Goal: Task Accomplishment & Management: Manage account settings

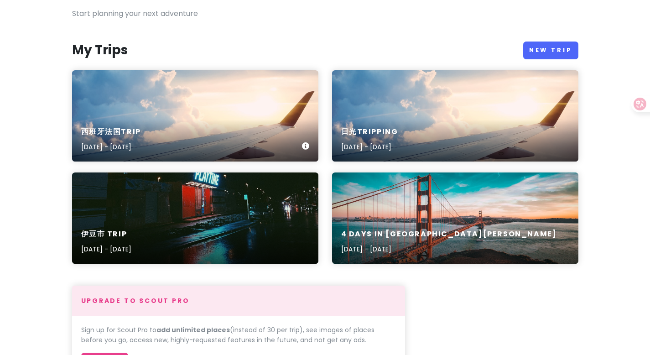
scroll to position [75, 0]
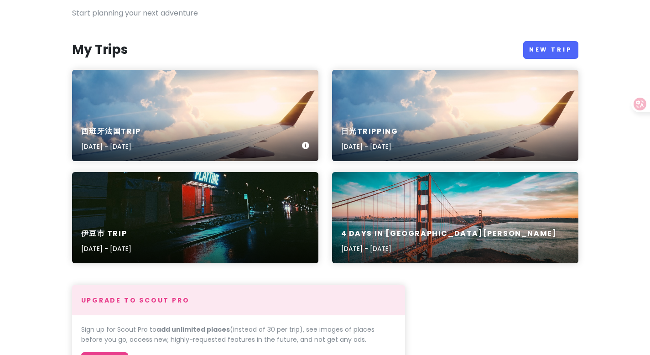
click at [192, 121] on div "西班牙法国trip [DATE] - [DATE]" at bounding box center [195, 139] width 247 height 43
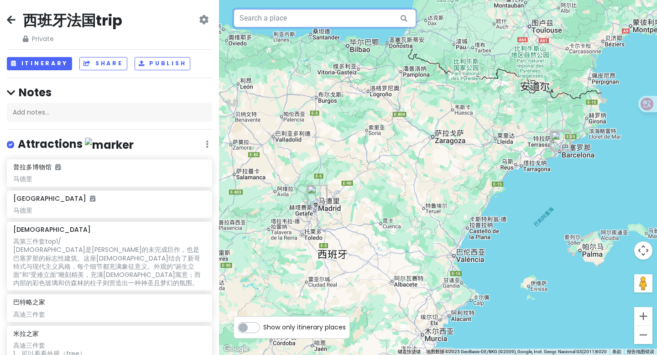
click at [354, 16] on input "text" at bounding box center [325, 18] width 183 height 18
click at [318, 200] on img "LATROUPE Prado Hostel Madrid" at bounding box center [317, 195] width 20 height 20
click at [316, 192] on img "LATROUPE Prado Hostel Madrid" at bounding box center [317, 195] width 20 height 20
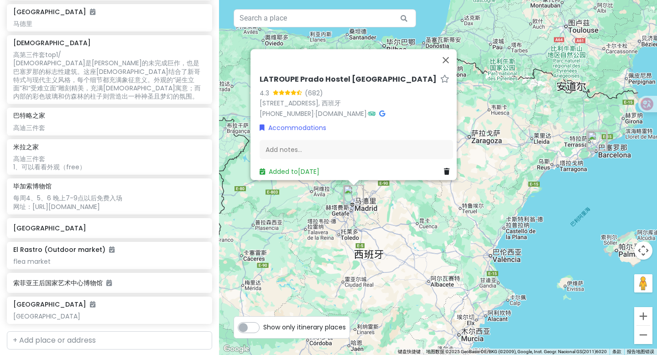
scroll to position [196, 0]
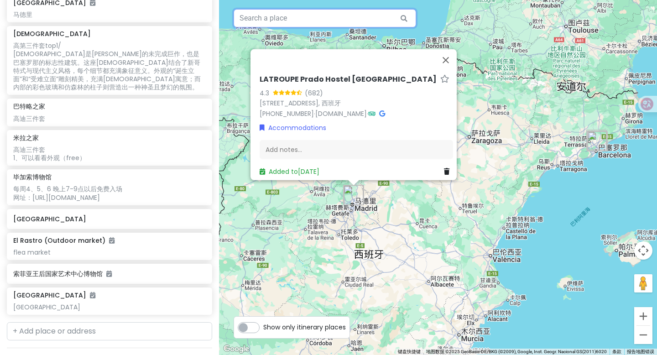
click at [260, 14] on input "text" at bounding box center [325, 18] width 183 height 18
type input "√"
paste input "The [GEOGRAPHIC_DATA] Lavapiés"
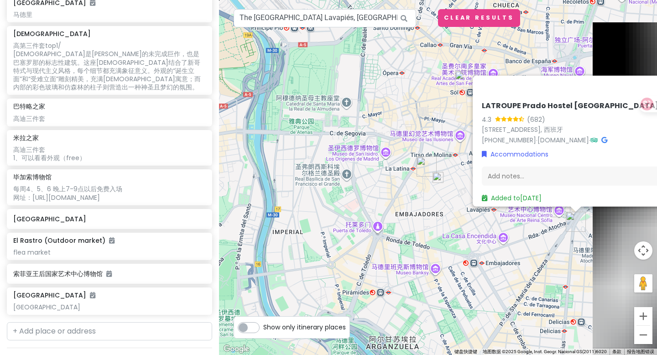
click at [575, 217] on img "LATROUPE Prado Hostel Madrid" at bounding box center [576, 222] width 20 height 20
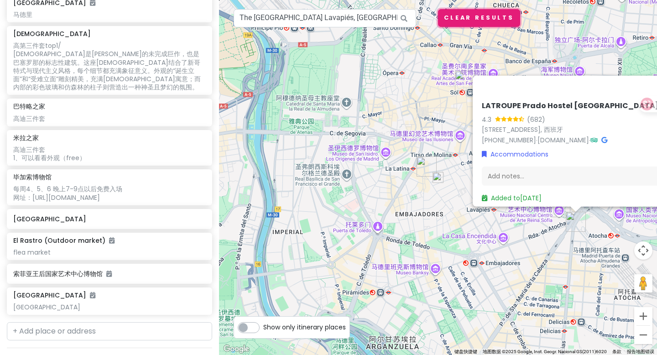
click at [462, 20] on button "Clear Results" at bounding box center [479, 18] width 82 height 18
click at [398, 16] on icon at bounding box center [404, 18] width 21 height 19
click at [403, 18] on icon at bounding box center [404, 18] width 21 height 19
click at [404, 18] on icon at bounding box center [404, 18] width 21 height 19
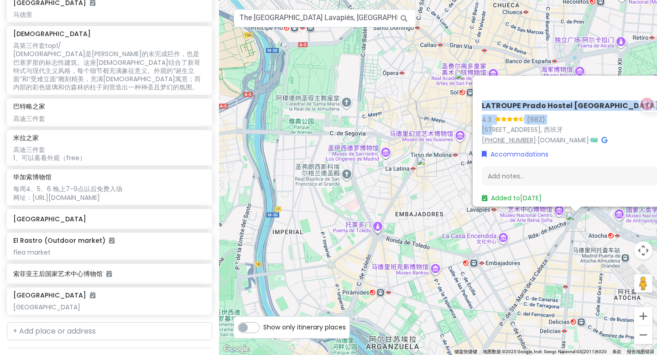
drag, startPoint x: 558, startPoint y: 86, endPoint x: 489, endPoint y: 134, distance: 84.3
click at [476, 126] on div "[PERSON_NAME] Hostel [GEOGRAPHIC_DATA] 4.3 (682) [STREET_ADDRESS] [PHONE_NUMBER…" at bounding box center [576, 141] width 206 height 131
click at [560, 210] on img "索菲亚王后国家艺术中心博物馆" at bounding box center [561, 207] width 20 height 20
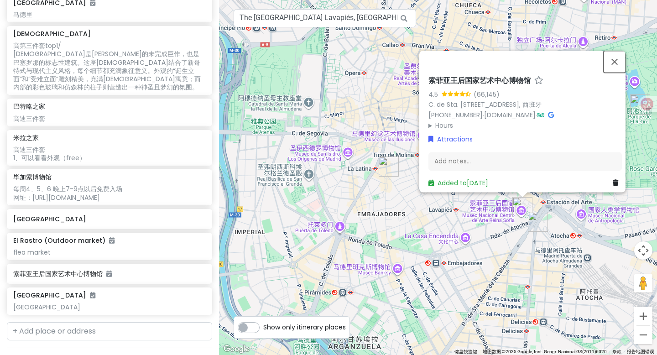
click at [619, 51] on button "关闭" at bounding box center [615, 62] width 22 height 22
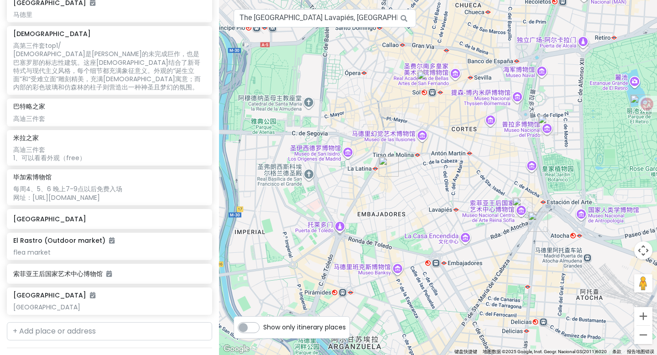
click at [401, 18] on icon at bounding box center [404, 18] width 21 height 19
click at [394, 18] on icon at bounding box center [404, 18] width 21 height 19
click at [380, 17] on input "The [GEOGRAPHIC_DATA] Lavapiés, [GEOGRAPHIC_DATA], 马德里西班牙" at bounding box center [325, 18] width 183 height 18
drag, startPoint x: 358, startPoint y: 20, endPoint x: 436, endPoint y: 19, distance: 78.1
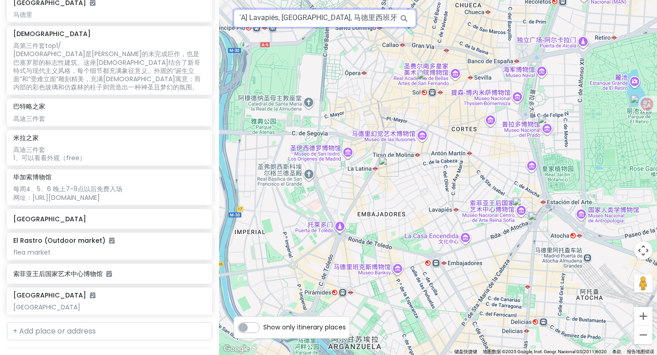
click at [436, 19] on div "The [GEOGRAPHIC_DATA] Lavapiés, [GEOGRAPHIC_DATA], 马德里西班牙 键盘快捷键 地图数据 地图数据 ©2025…" at bounding box center [438, 177] width 438 height 355
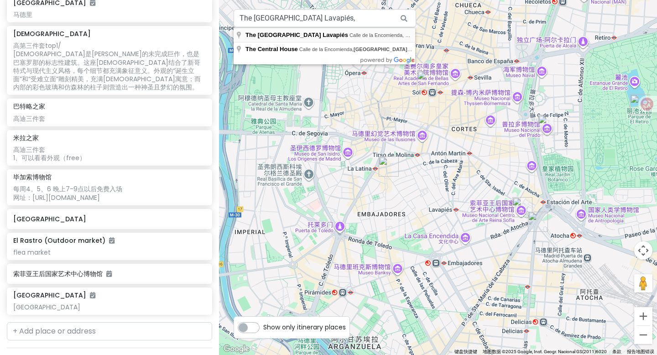
type input "The [GEOGRAPHIC_DATA] Lavapiés, [GEOGRAPHIC_DATA], 马德里西班牙"
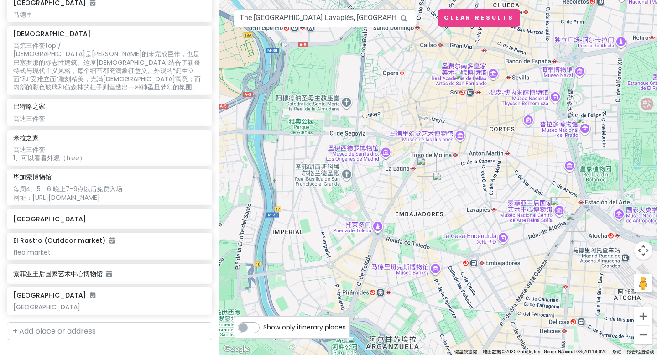
click at [437, 178] on img at bounding box center [438, 177] width 11 height 11
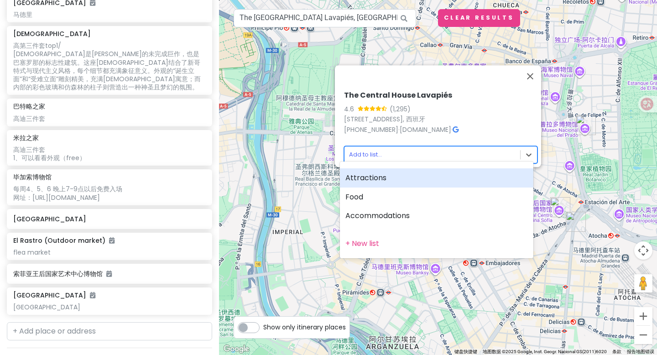
click at [406, 147] on body "西班牙法国trip Private Change Dates Make a Copy Delete Trip Go Pro ⚡️ Give Feedback …" at bounding box center [328, 177] width 657 height 355
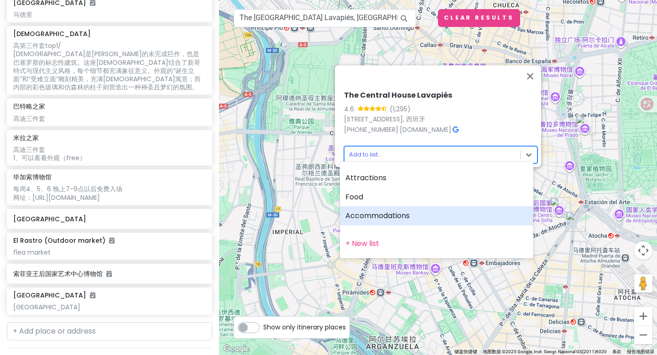
click at [385, 213] on div "Accommodations" at bounding box center [437, 215] width 194 height 19
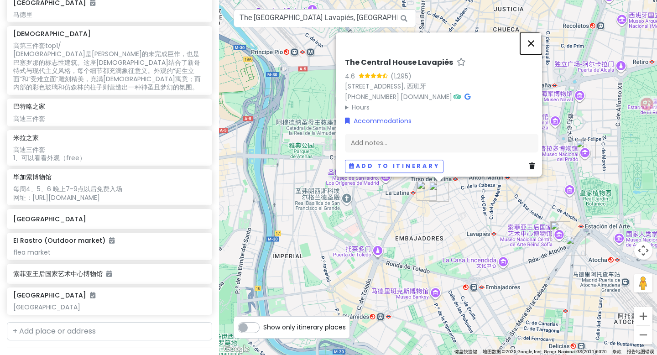
click at [537, 37] on button "关闭" at bounding box center [531, 43] width 22 height 22
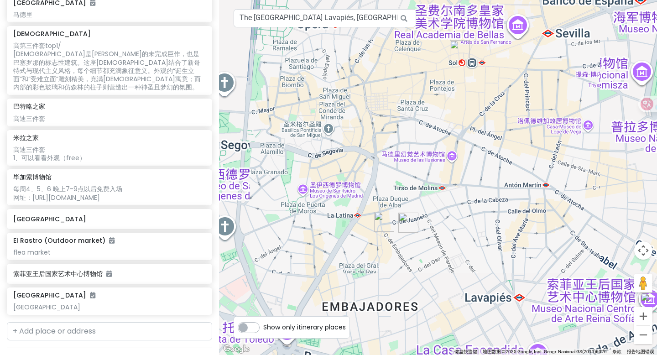
click at [411, 226] on img "The Central House Lavapiés" at bounding box center [409, 223] width 20 height 20
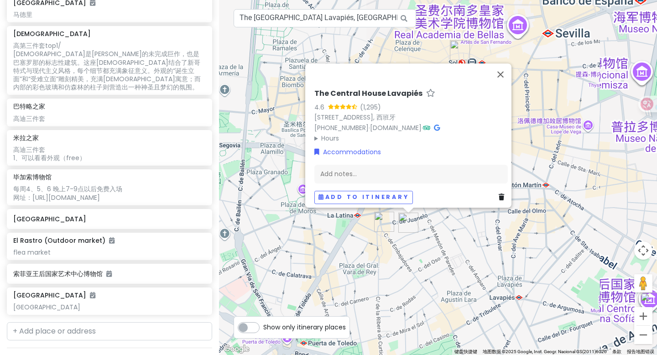
click at [346, 104] on icon at bounding box center [349, 106] width 6 height 5
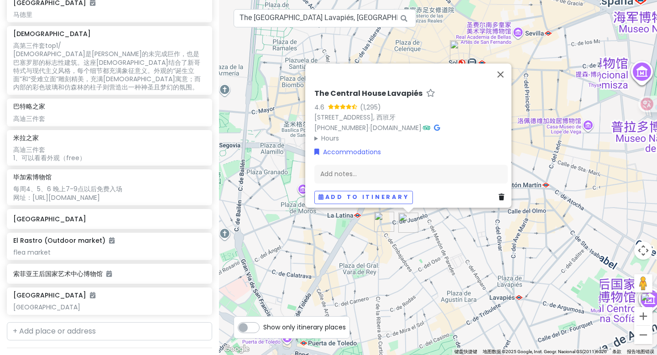
click at [340, 104] on icon at bounding box center [343, 106] width 6 height 5
click at [409, 106] on div "4.6 (1,295)" at bounding box center [412, 107] width 194 height 10
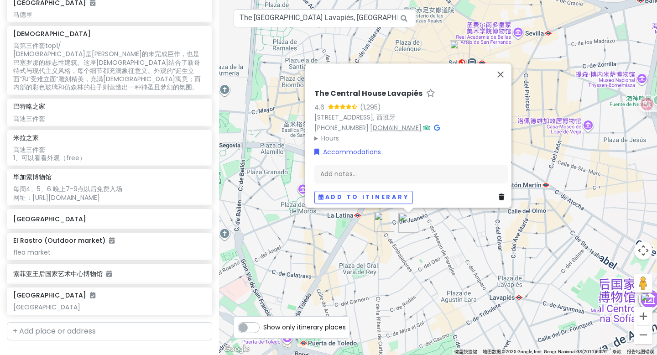
click at [414, 123] on link "[DOMAIN_NAME]" at bounding box center [396, 127] width 52 height 9
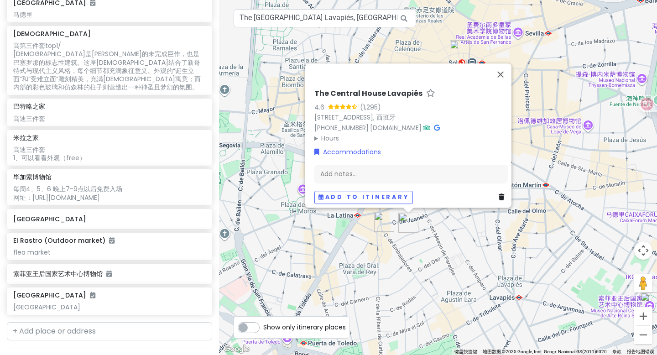
drag, startPoint x: 573, startPoint y: 184, endPoint x: 549, endPoint y: 187, distance: 24.0
click at [573, 184] on div "The Central House Lavapiés 4.6 (1,295) [STREET_ADDRESS] [PHONE_NUMBER] · [DOMAI…" at bounding box center [438, 177] width 438 height 355
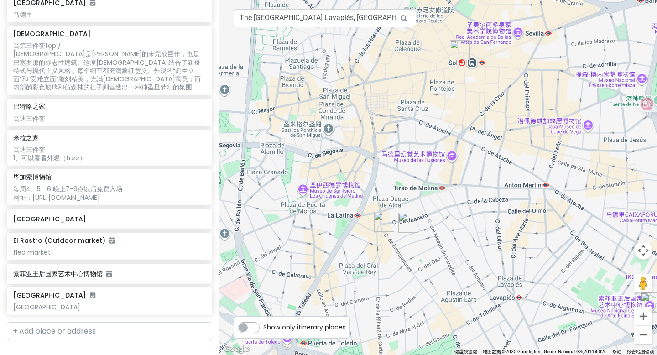
click at [400, 217] on img "The Central House Lavapiés" at bounding box center [409, 223] width 20 height 20
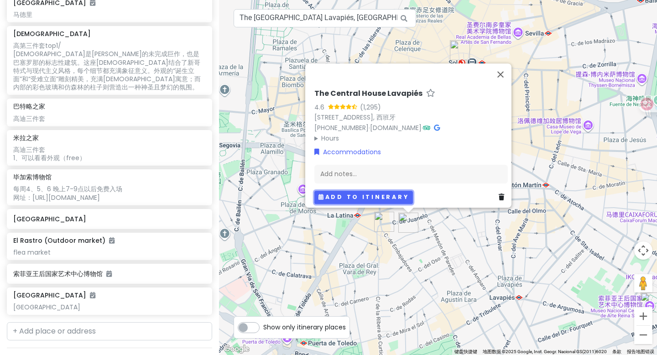
click at [378, 195] on button "Add to itinerary" at bounding box center [364, 197] width 99 height 13
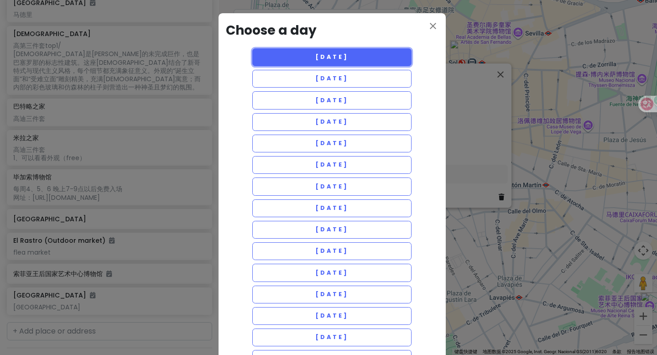
click at [348, 59] on span "[DATE]" at bounding box center [331, 57] width 33 height 8
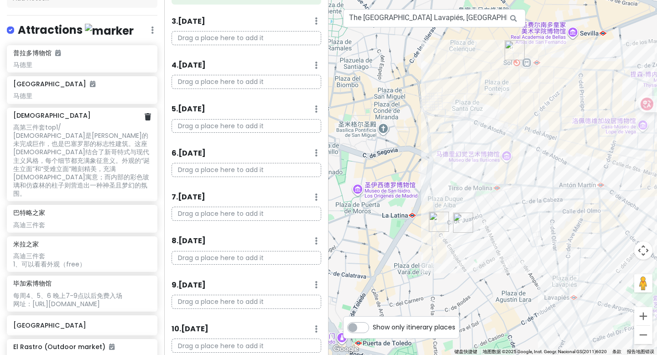
scroll to position [58, 0]
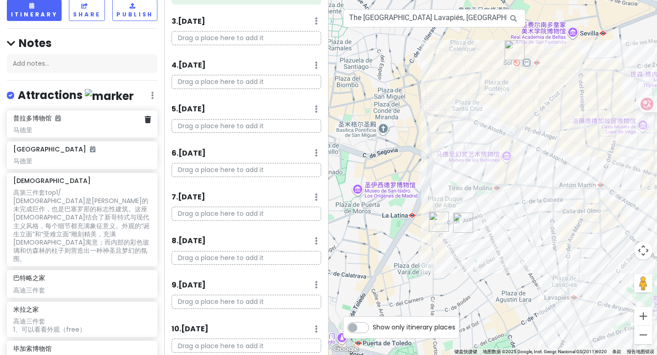
click at [68, 127] on div "马德里" at bounding box center [81, 130] width 137 height 8
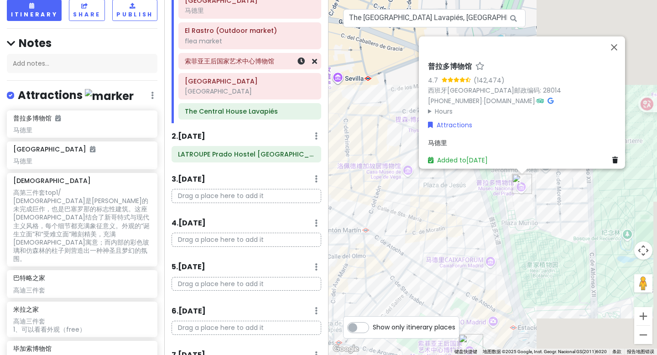
scroll to position [0, 0]
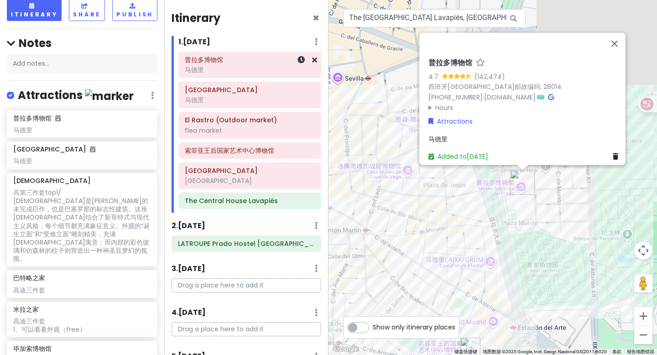
click at [231, 73] on div "马德里" at bounding box center [250, 70] width 130 height 8
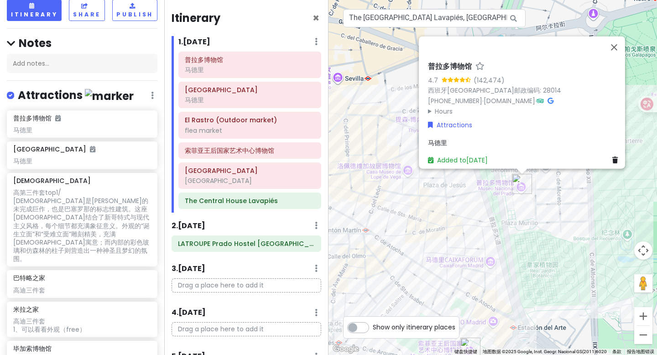
click at [437, 138] on span "马德里" at bounding box center [437, 142] width 19 height 9
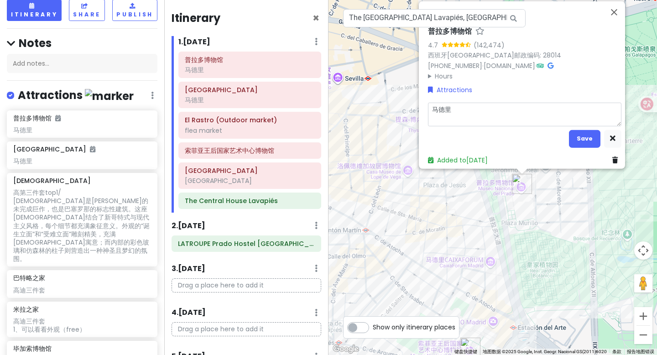
click at [460, 105] on textarea "马德里" at bounding box center [525, 114] width 194 height 24
type textarea "x"
type textarea "马德里"
type textarea "x"
type textarea "马德里 1"
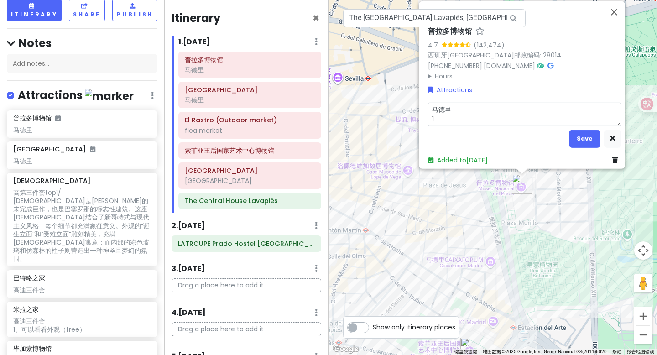
type textarea "x"
type textarea "马德里 1、"
type textarea "x"
type textarea "马德里 1、g"
type textarea "x"
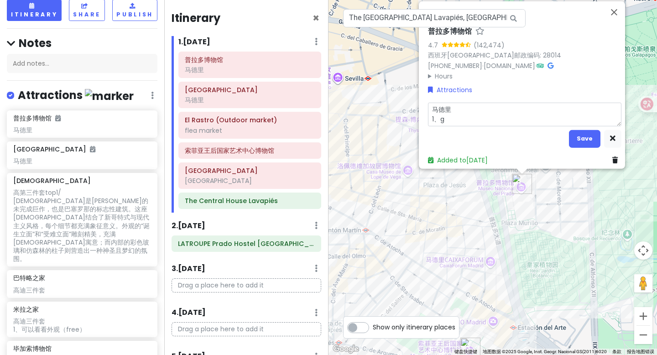
type textarea "马德里 1、go"
type textarea "x"
type textarea "马德里 1、gon"
type textarea "x"
type textarea "马德里 1、gong"
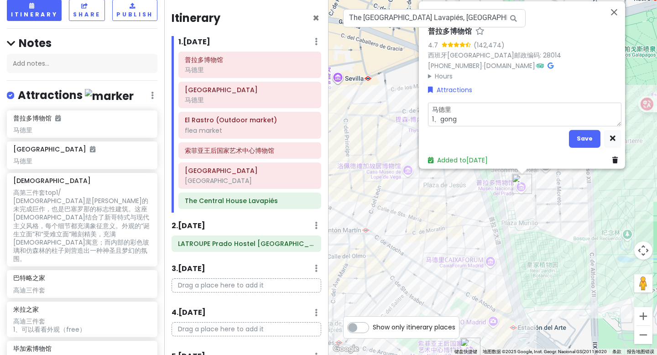
type textarea "x"
type textarea "马德里 1、gong j"
type textarea "x"
type textarea "马德里 1、[PERSON_NAME]"
type textarea "x"
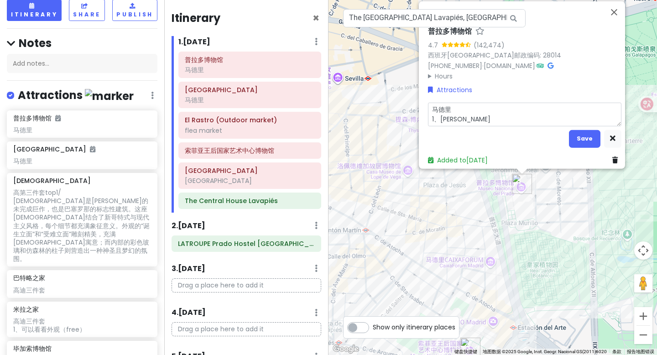
type textarea "马德里 1、[PERSON_NAME]"
type textarea "x"
type textarea "马德里 1、[PERSON_NAME]"
type textarea "x"
type textarea "马德里 1、[PERSON_NAME]"
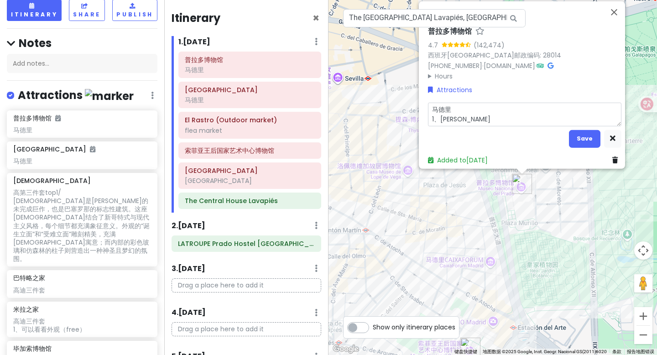
type textarea "x"
type textarea "马德里 1、[PERSON_NAME]"
type textarea "x"
type textarea "马德里 1、[PERSON_NAME] che"
type textarea "x"
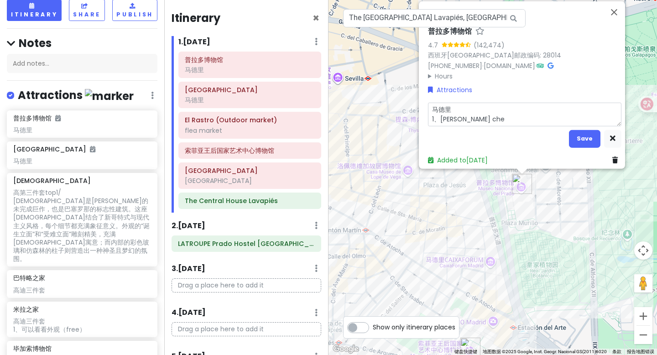
type textarea "马德里 1、公交车"
type textarea "x"
type textarea "马德里 1、公交车0"
type textarea "x"
type textarea "马德里 1、公交车00"
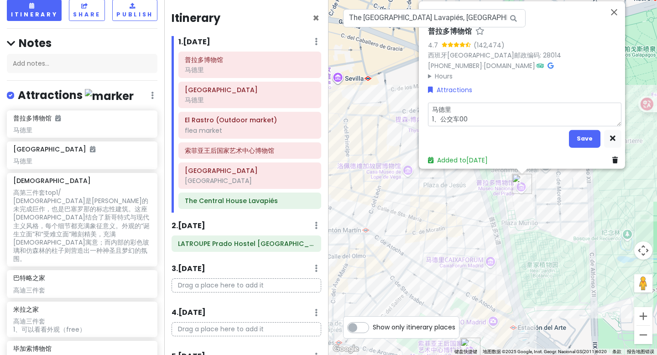
type textarea "x"
type textarea "马德里 1、公交车001"
type textarea "x"
type textarea "马德里 1、公交车001、"
type textarea "x"
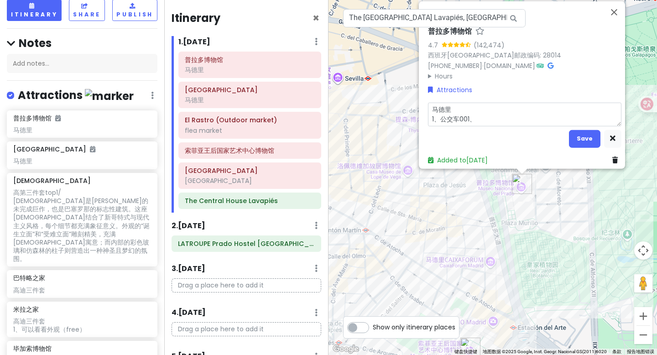
type textarea "马德里 1、公交车001、0"
type textarea "x"
type textarea "马德里 1、公交车001、00"
type textarea "x"
type textarea "马德里 1、公交车001、002"
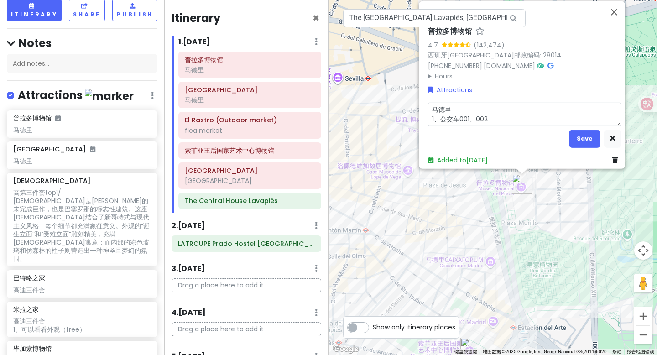
type textarea "x"
type textarea "马德里 1、公交车001、002m"
type textarea "x"
type textarea "马德里 1、公交车001、002mi"
type textarea "x"
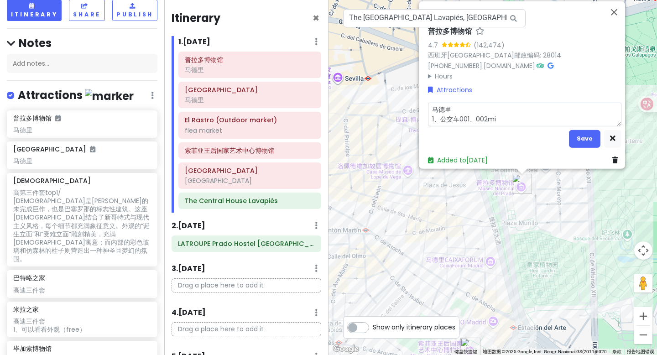
type textarea "马德里 1、公交车001、002mi a"
type textarea "x"
type textarea "马德里 1、公交车001、002mian"
type textarea "x"
type textarea "马德里 1、公交车001、002mian f"
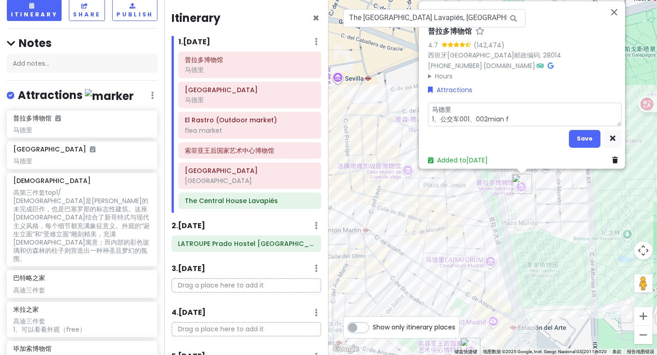
type textarea "x"
type textarea "马德里 1、公交车001、002mian fe"
type textarea "x"
type textarea "马德里 1、公交车001、002mian fei"
type textarea "x"
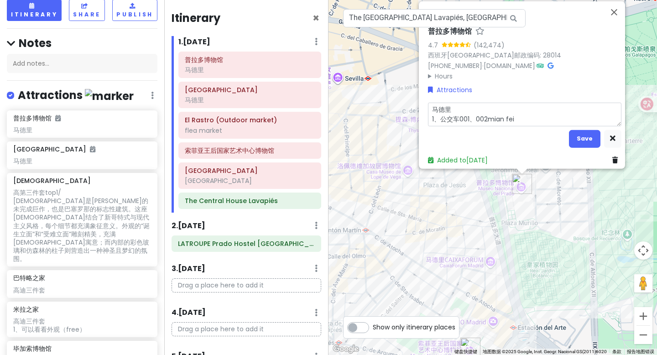
type textarea "马德里 1、公交车001、002免费"
type textarea "x"
type textarea "马德里 1、公交车001、002免费"
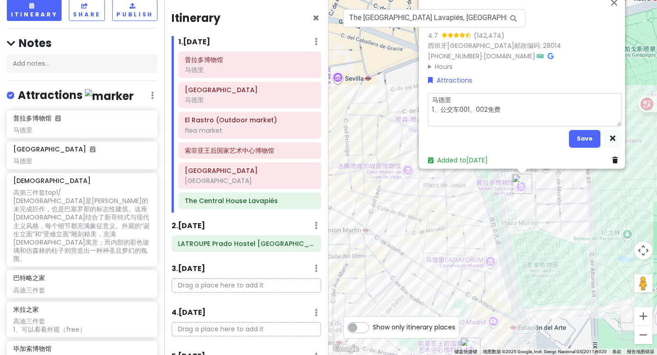
type textarea "x"
type textarea "马德里 1、公交车001、002免费 2"
type textarea "x"
type textarea "马德里 1、公交车001、002免费 2、"
click at [586, 132] on button "Save" at bounding box center [584, 139] width 31 height 18
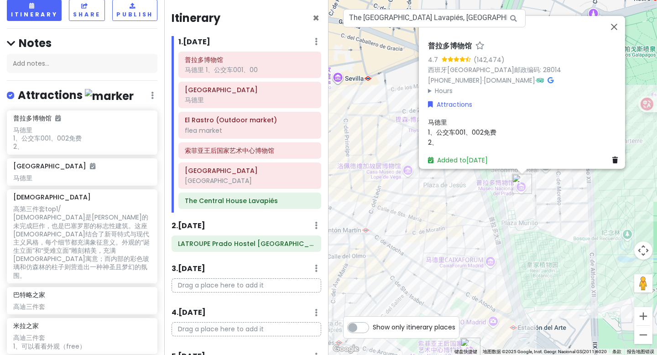
click at [465, 219] on div "普拉多博物馆 4.7 (142,474) 西班牙[GEOGRAPHIC_DATA]邮政编码: 28014 [PHONE_NUMBER] · [DOMAIN_N…" at bounding box center [493, 177] width 329 height 355
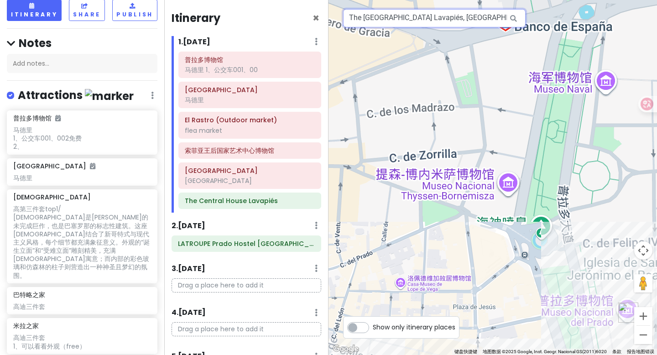
click at [414, 20] on input "The [GEOGRAPHIC_DATA] Lavapiés, [GEOGRAPHIC_DATA], 马德里西班牙" at bounding box center [434, 18] width 183 height 18
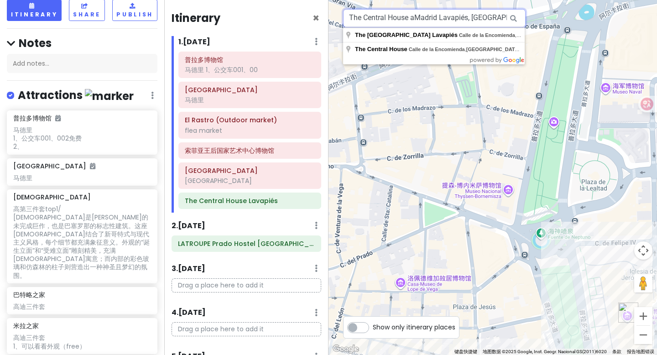
type input "The [GEOGRAPHIC_DATA] Lavapiés, [GEOGRAPHIC_DATA], 马德里西班牙"
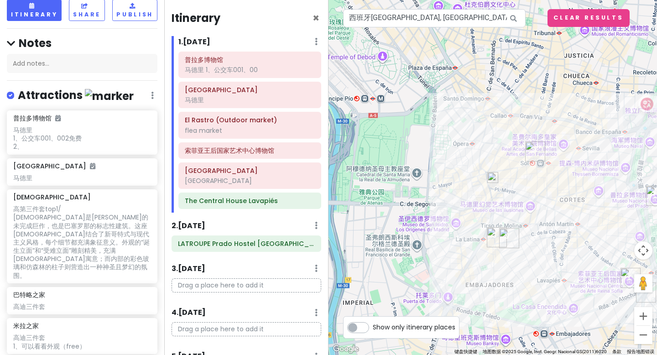
click at [495, 183] on img at bounding box center [493, 177] width 11 height 11
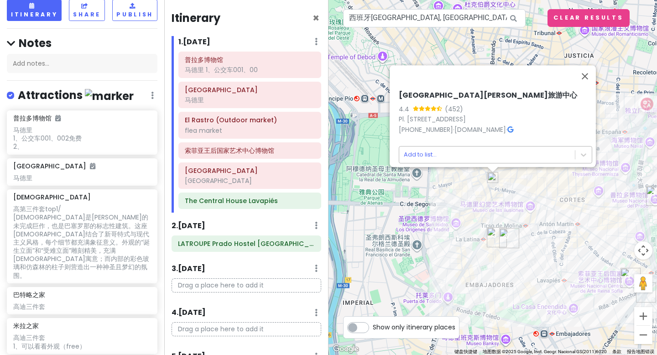
click at [426, 148] on body "西班牙法国trip Private Change Dates Make a Copy Delete Trip Go Pro ⚡️ Give Feedback …" at bounding box center [328, 177] width 657 height 355
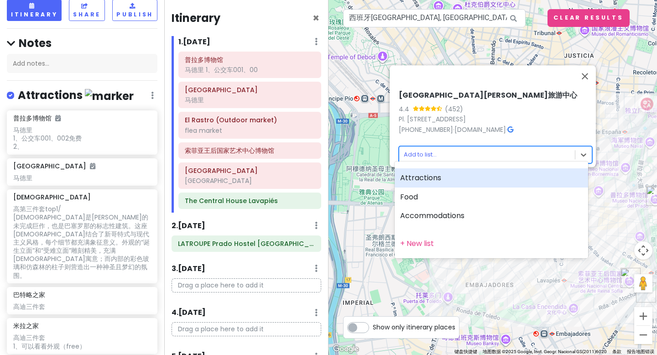
click at [421, 177] on div "Attractions" at bounding box center [492, 177] width 194 height 19
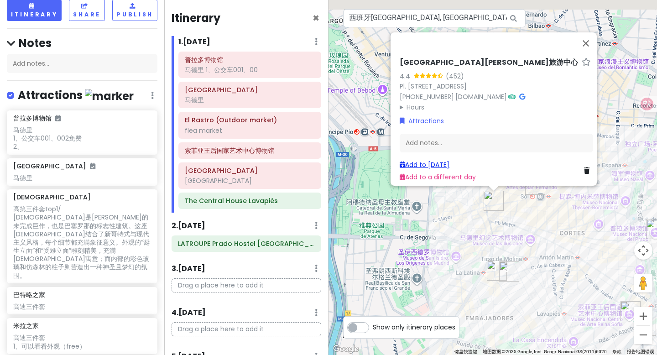
click at [435, 161] on link "Add to [DATE]" at bounding box center [425, 164] width 50 height 9
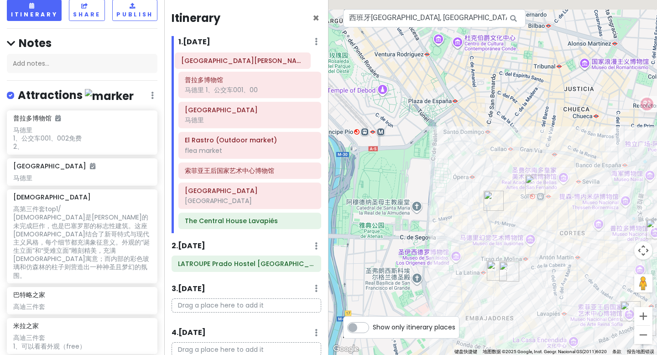
drag, startPoint x: 214, startPoint y: 226, endPoint x: 210, endPoint y: 65, distance: 160.7
click at [210, 65] on div "[GEOGRAPHIC_DATA]、公交车001、00 [GEOGRAPHIC_DATA] (Outdoor market) [GEOGRAPHIC_DATA…" at bounding box center [250, 143] width 157 height 182
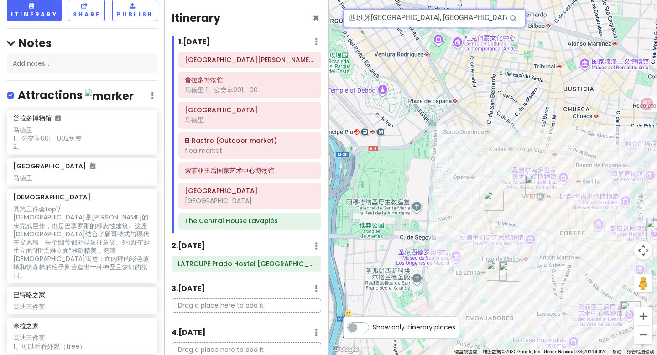
click at [413, 23] on input "西班牙[GEOGRAPHIC_DATA], [GEOGRAPHIC_DATA][PERSON_NAME]旅游中心" at bounding box center [434, 18] width 183 height 18
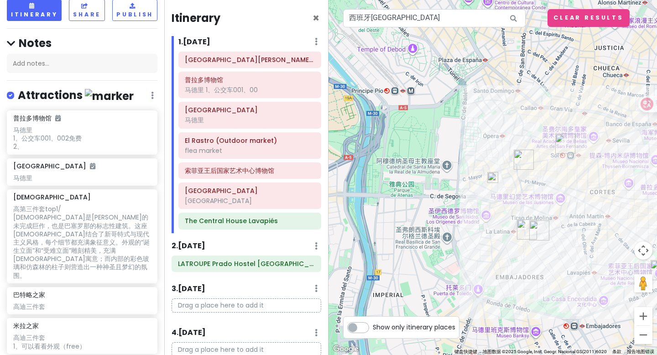
click at [494, 180] on img at bounding box center [493, 177] width 11 height 11
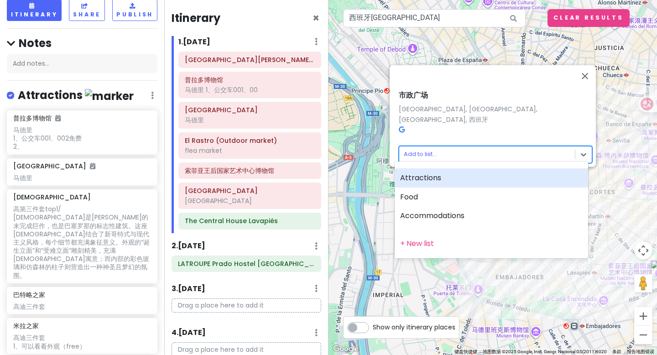
click at [424, 150] on body "西班牙法国trip Private Change Dates Make a Copy Delete Trip Go Pro ⚡️ Give Feedback …" at bounding box center [328, 177] width 657 height 355
click at [426, 174] on div "Attractions" at bounding box center [492, 177] width 194 height 19
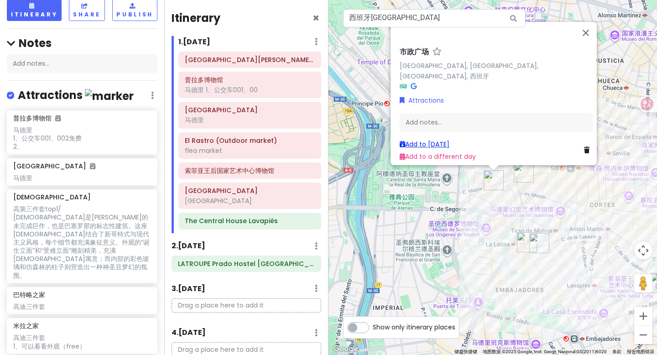
click at [423, 140] on link "Add to [DATE]" at bounding box center [425, 144] width 50 height 9
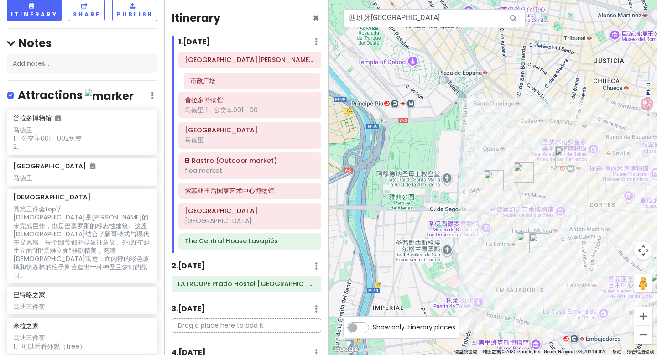
drag, startPoint x: 241, startPoint y: 240, endPoint x: 246, endPoint y: 79, distance: 160.8
click at [246, 79] on div "[GEOGRAPHIC_DATA][PERSON_NAME]旅游中心 [GEOGRAPHIC_DATA]、公交车001、00 [GEOGRAPHIC_DATA…" at bounding box center [250, 153] width 157 height 202
click at [428, 21] on input "西班牙[GEOGRAPHIC_DATA]" at bounding box center [434, 18] width 183 height 18
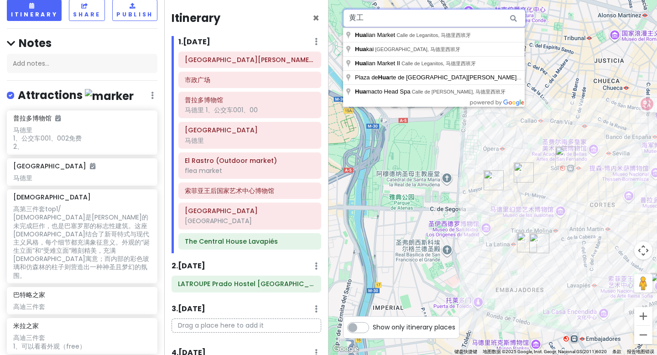
type input "黄"
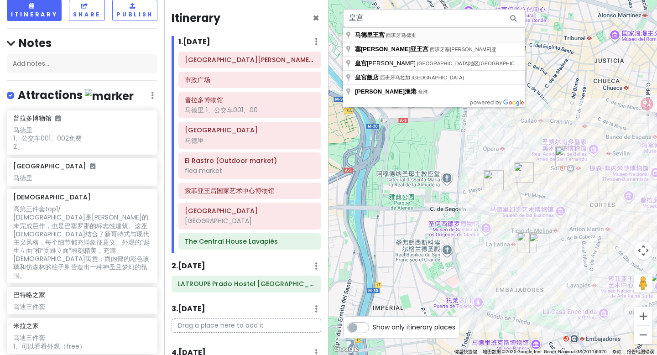
type input "西班牙马德里马德里王宫"
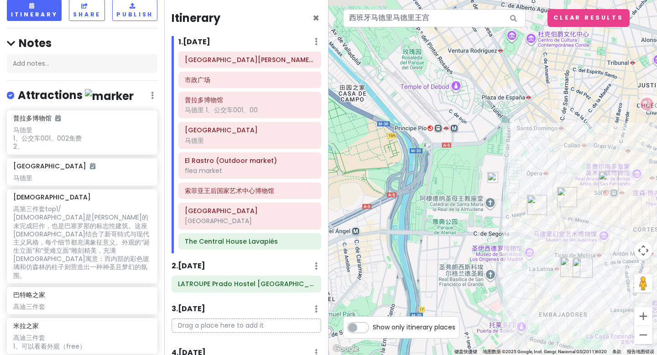
click at [496, 176] on img at bounding box center [493, 177] width 11 height 11
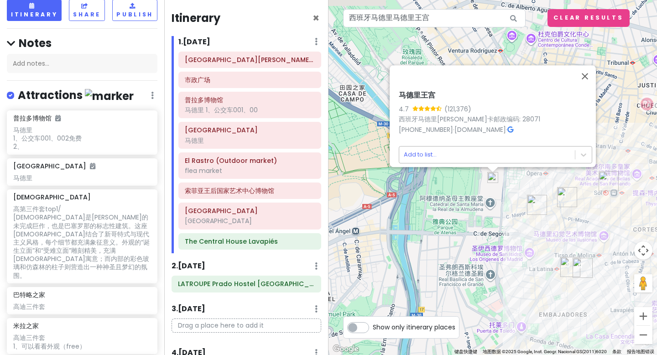
click at [428, 148] on body "西班牙法国trip Private Change Dates Make a Copy Delete Trip Go Pro ⚡️ Give Feedback …" at bounding box center [328, 177] width 657 height 355
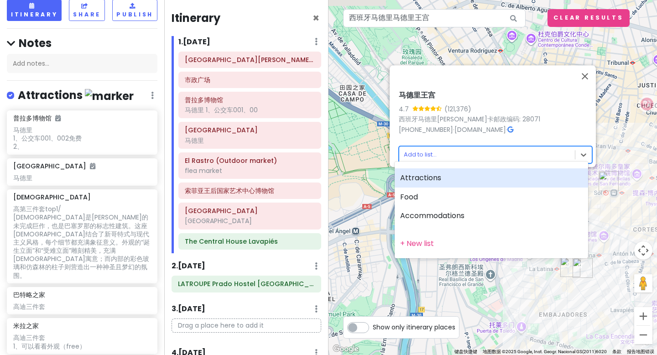
click at [428, 179] on div "Attractions" at bounding box center [492, 177] width 194 height 19
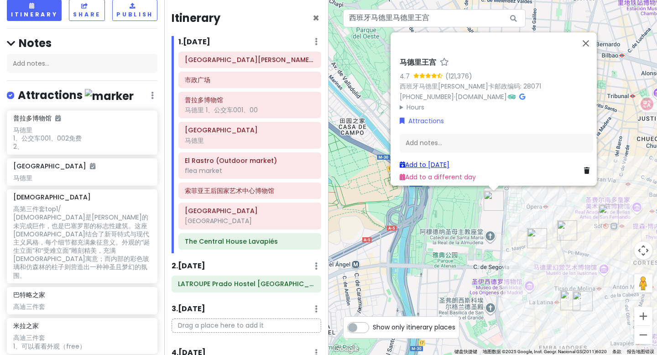
click at [436, 160] on link "Add to [DATE]" at bounding box center [425, 164] width 50 height 9
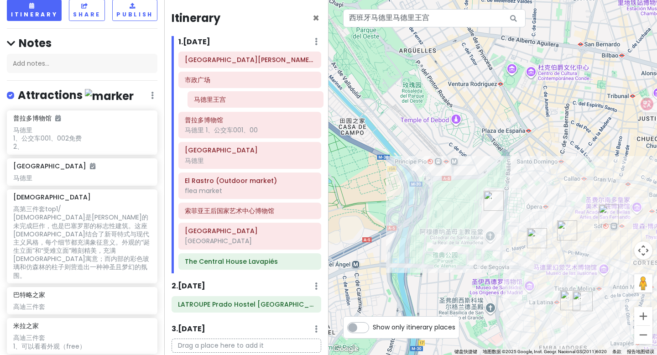
drag, startPoint x: 226, startPoint y: 265, endPoint x: 234, endPoint y: 103, distance: 162.7
click at [234, 103] on div "[GEOGRAPHIC_DATA][PERSON_NAME]旅游中心 市政广场 [GEOGRAPHIC_DATA]、公交车001、00 [GEOGRAPHIC…" at bounding box center [250, 163] width 157 height 222
click at [438, 24] on input "西班牙马德里马德里王宫" at bounding box center [434, 18] width 183 height 18
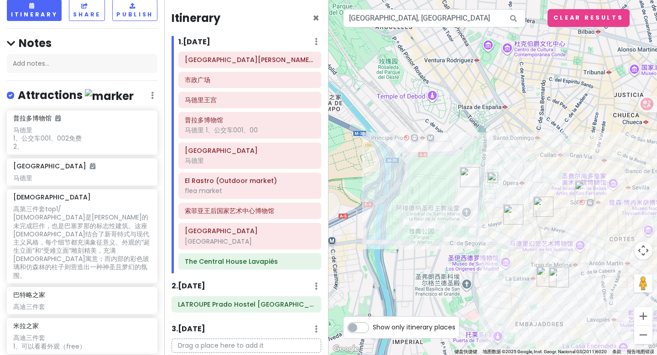
click at [494, 173] on img at bounding box center [493, 177] width 11 height 11
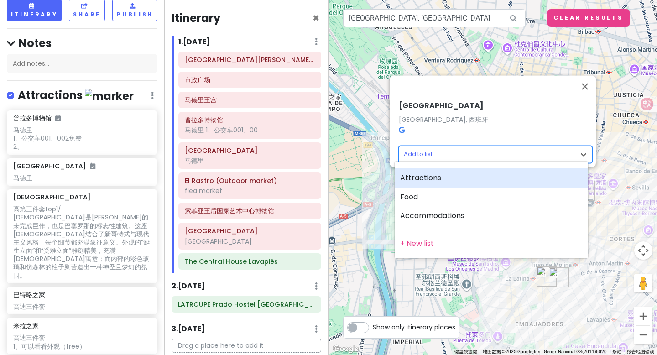
click at [429, 144] on body "西班牙法国trip Private Change Dates Make a Copy Delete Trip Go Pro ⚡️ Give Feedback …" at bounding box center [328, 177] width 657 height 355
click at [430, 179] on div "Attractions" at bounding box center [492, 177] width 194 height 19
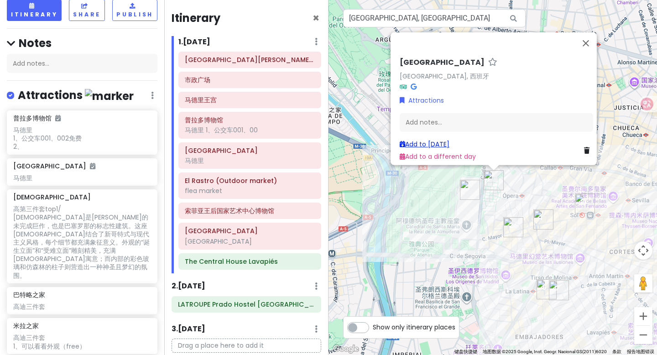
click at [421, 140] on link "Add to [DATE]" at bounding box center [425, 144] width 50 height 9
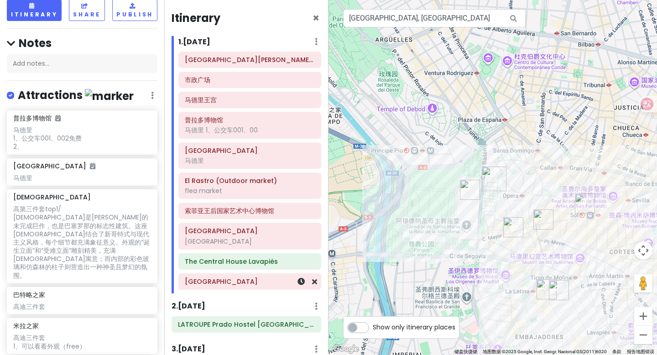
scroll to position [1, 0]
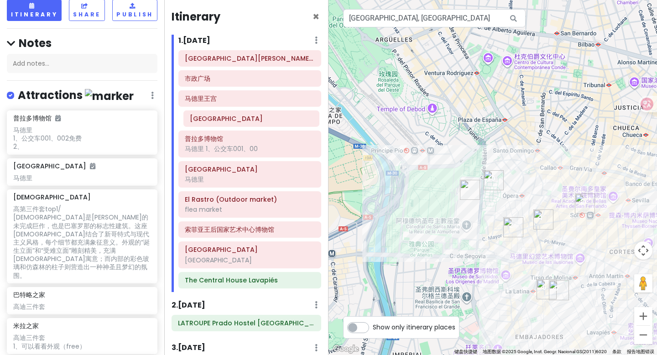
drag, startPoint x: 227, startPoint y: 283, endPoint x: 233, endPoint y: 120, distance: 163.1
click at [233, 120] on div "[GEOGRAPHIC_DATA][PERSON_NAME]旅游中心 市政广场 [GEOGRAPHIC_DATA]、公交车001、00 [GEOGRAPHIC…" at bounding box center [250, 171] width 157 height 242
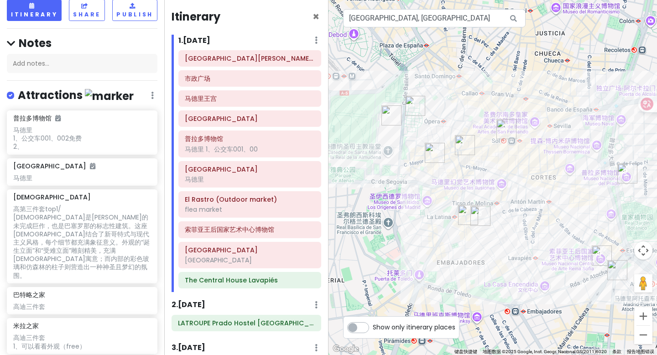
drag, startPoint x: 471, startPoint y: 245, endPoint x: 391, endPoint y: 169, distance: 109.8
click at [461, 19] on input "[GEOGRAPHIC_DATA], [GEOGRAPHIC_DATA]" at bounding box center [434, 18] width 183 height 18
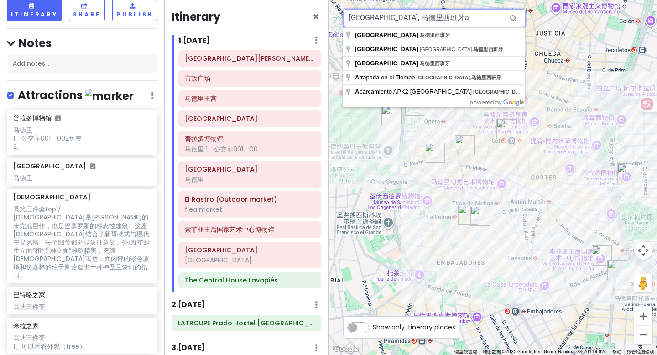
click at [461, 19] on input "[GEOGRAPHIC_DATA], 马德里西班牙a" at bounding box center [434, 18] width 183 height 18
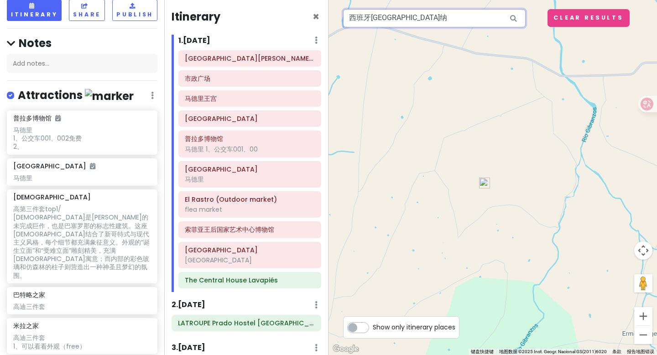
drag, startPoint x: 394, startPoint y: 21, endPoint x: 343, endPoint y: 6, distance: 53.2
click at [345, 18] on input "西班牙[GEOGRAPHIC_DATA]纳" at bounding box center [434, 18] width 183 height 18
type input "o"
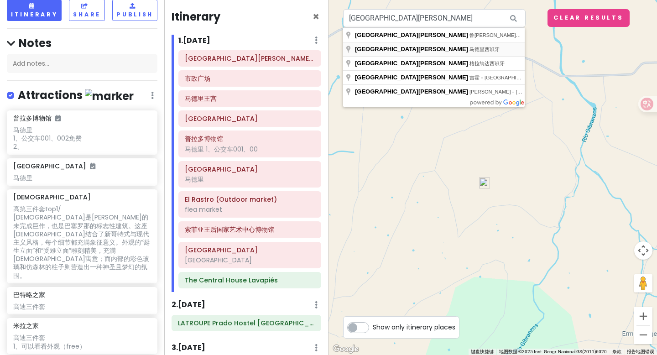
type input "[GEOGRAPHIC_DATA][PERSON_NAME], [GEOGRAPHIC_DATA]"
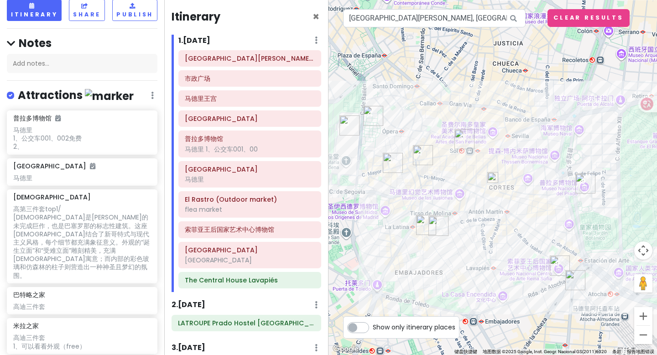
click at [495, 179] on img at bounding box center [493, 177] width 11 height 11
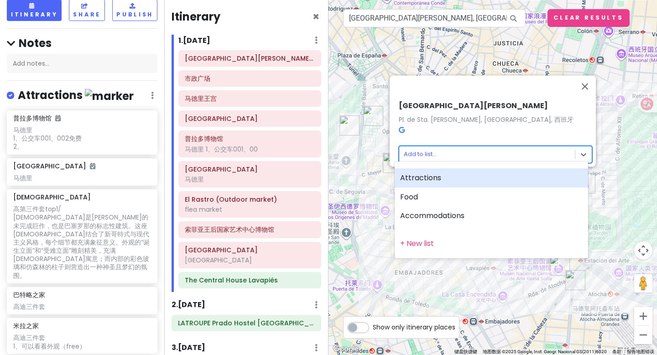
click at [423, 146] on body "西班牙法国trip Private Change Dates Make a Copy Delete Trip Go Pro ⚡️ Give Feedback …" at bounding box center [328, 177] width 657 height 355
click at [428, 180] on div "Attractions" at bounding box center [492, 177] width 194 height 19
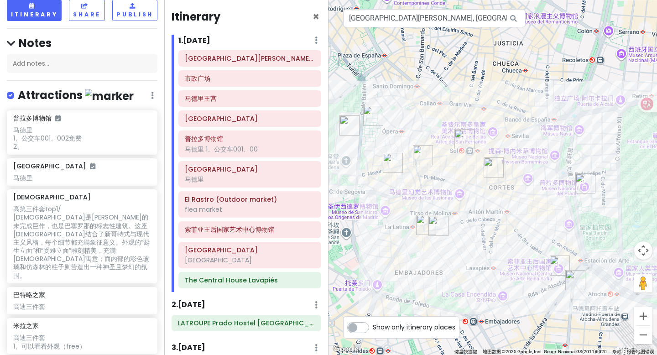
click at [493, 168] on img "Plaza de Santa Ana" at bounding box center [494, 167] width 20 height 20
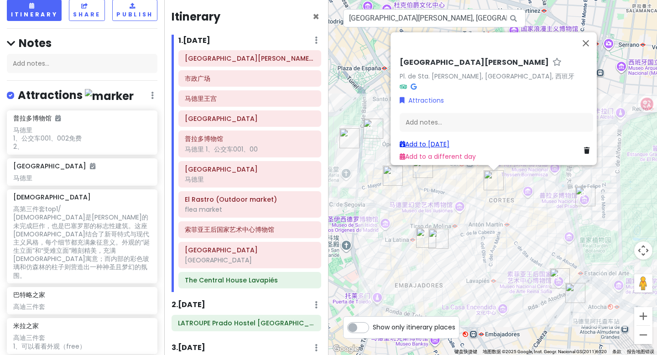
click at [435, 140] on link "Add to [DATE]" at bounding box center [425, 144] width 50 height 9
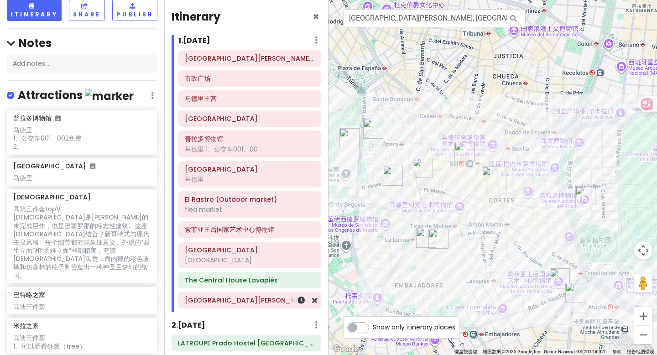
scroll to position [4, 0]
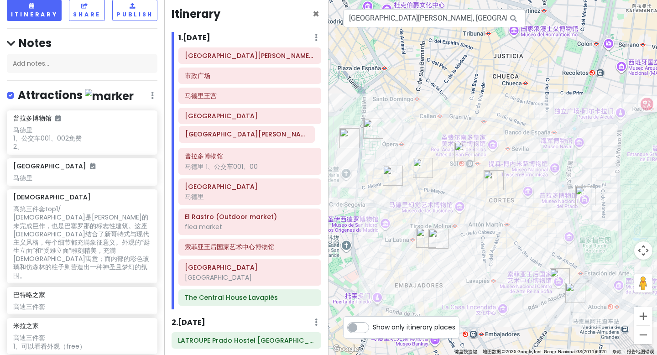
drag, startPoint x: 263, startPoint y: 301, endPoint x: 264, endPoint y: 135, distance: 166.2
click at [264, 135] on div "[GEOGRAPHIC_DATA][PERSON_NAME]旅游中心 市政广场 [GEOGRAPHIC_DATA]、公交车001、00 [GEOGRAPHIC…" at bounding box center [250, 178] width 157 height 262
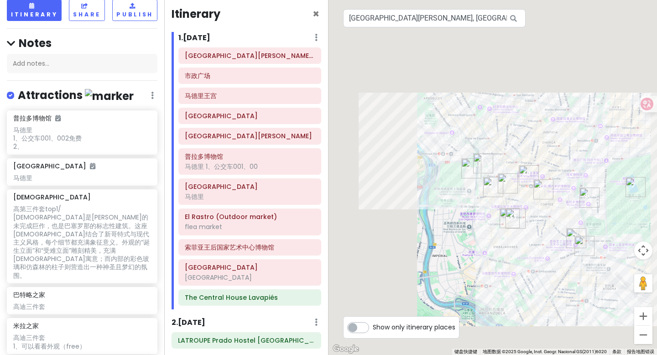
click at [631, 187] on img "丽池公园" at bounding box center [636, 187] width 20 height 20
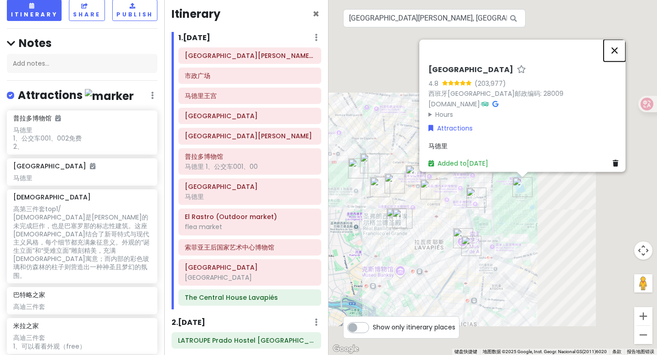
click at [619, 43] on button "关闭" at bounding box center [615, 51] width 22 height 22
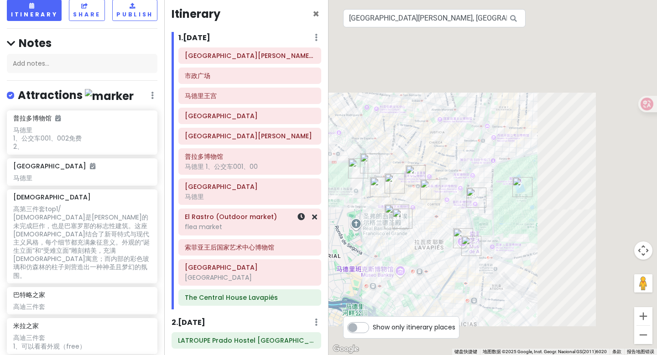
click at [245, 226] on div "flea market" at bounding box center [250, 227] width 130 height 8
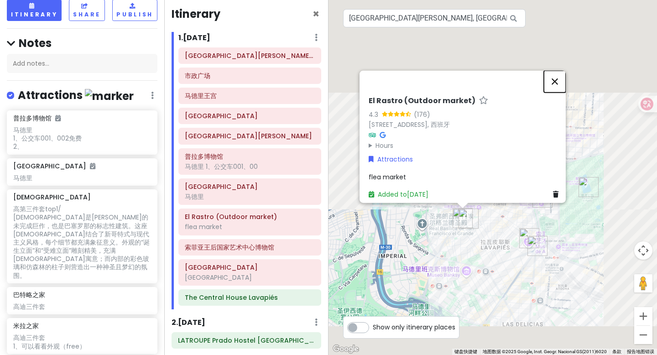
click at [559, 75] on button "关闭" at bounding box center [555, 82] width 22 height 22
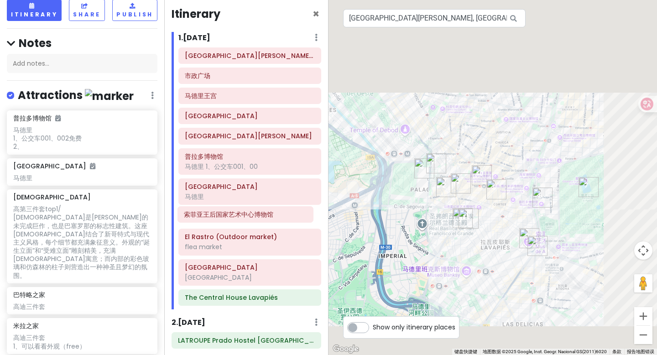
drag, startPoint x: 251, startPoint y: 246, endPoint x: 250, endPoint y: 214, distance: 32.4
click at [250, 214] on div "[GEOGRAPHIC_DATA][PERSON_NAME][PERSON_NAME]、公交车001、00 [GEOGRAPHIC_DATA] (Outdoo…" at bounding box center [250, 178] width 157 height 262
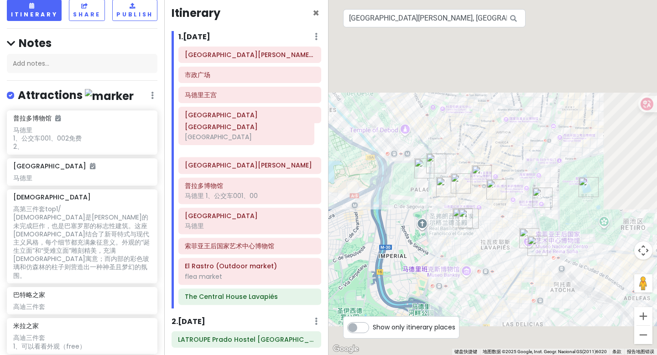
drag, startPoint x: 259, startPoint y: 274, endPoint x: 259, endPoint y: 133, distance: 140.6
click at [259, 133] on div "[GEOGRAPHIC_DATA][PERSON_NAME]旅游中心 市政广场 [GEOGRAPHIC_DATA][PERSON_NAME]、公交车001、0…" at bounding box center [250, 178] width 157 height 262
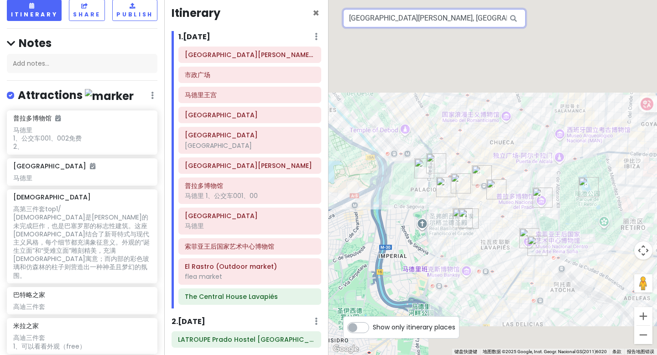
click at [409, 24] on input "[GEOGRAPHIC_DATA][PERSON_NAME], [GEOGRAPHIC_DATA]" at bounding box center [434, 18] width 183 height 18
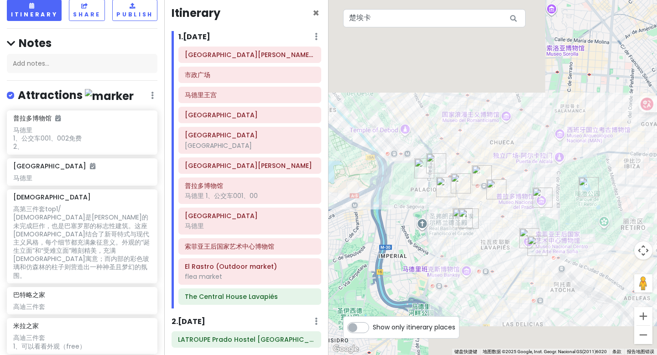
click at [513, 18] on icon at bounding box center [514, 18] width 21 height 19
click at [495, 17] on input "楚埃卡" at bounding box center [434, 18] width 183 height 18
click at [516, 19] on icon at bounding box center [514, 18] width 21 height 19
click at [515, 19] on icon at bounding box center [514, 18] width 21 height 19
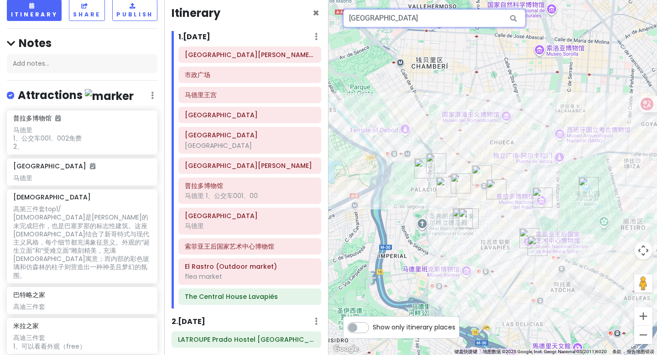
click at [406, 20] on input "[GEOGRAPHIC_DATA]" at bounding box center [434, 18] width 183 height 18
click at [513, 17] on icon at bounding box center [514, 18] width 21 height 19
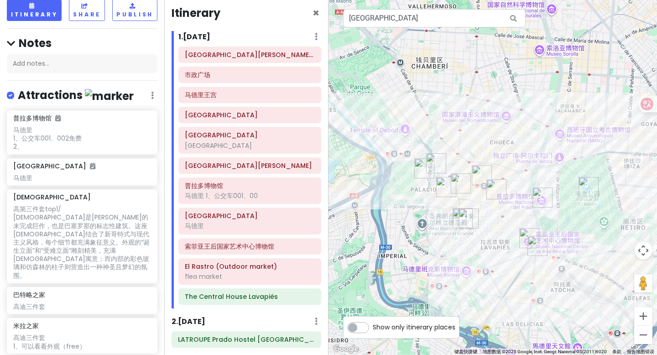
click at [513, 17] on icon at bounding box center [514, 18] width 21 height 19
click at [467, 215] on img "The Central House Lavapiés" at bounding box center [469, 219] width 20 height 20
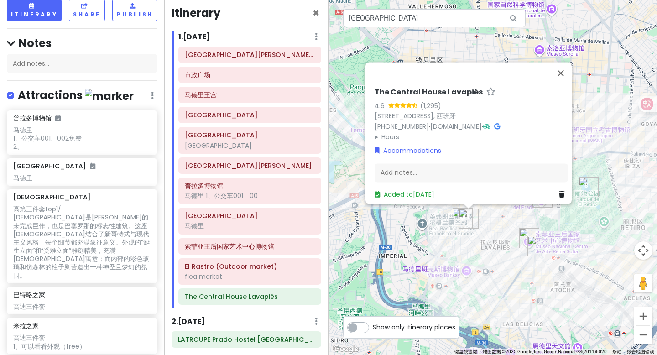
click at [457, 216] on img "El Rastro (Outdoor market)" at bounding box center [463, 218] width 20 height 20
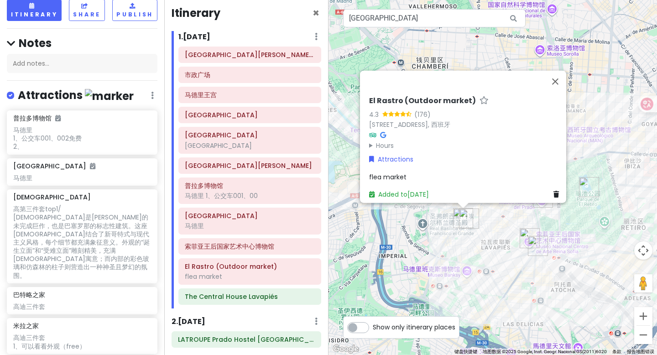
click at [462, 214] on img "The Central House Lavapiés" at bounding box center [469, 219] width 20 height 20
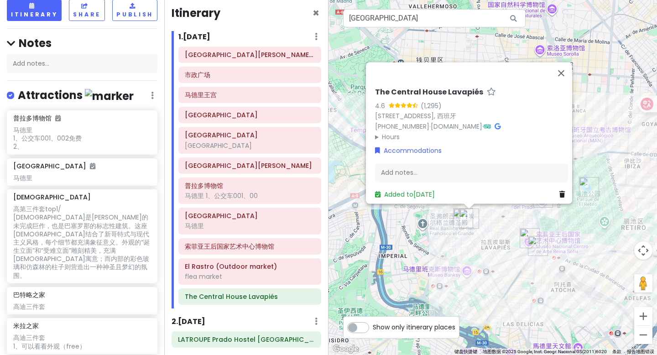
click at [457, 215] on img "El Rastro (Outdoor market)" at bounding box center [463, 218] width 20 height 20
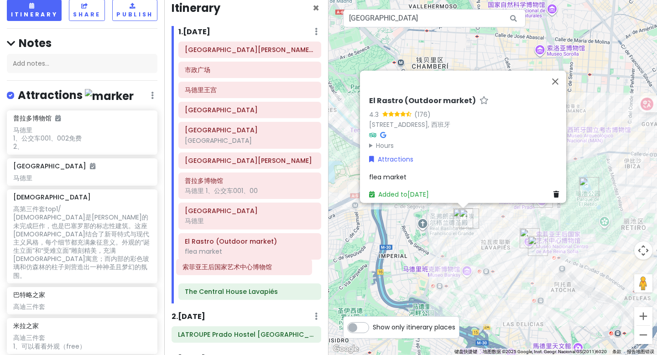
drag, startPoint x: 253, startPoint y: 252, endPoint x: 250, endPoint y: 273, distance: 21.7
click at [250, 273] on div "[GEOGRAPHIC_DATA][PERSON_NAME]旅游中心 市政广场 [GEOGRAPHIC_DATA] [GEOGRAPHIC_DATA][PER…" at bounding box center [250, 173] width 157 height 262
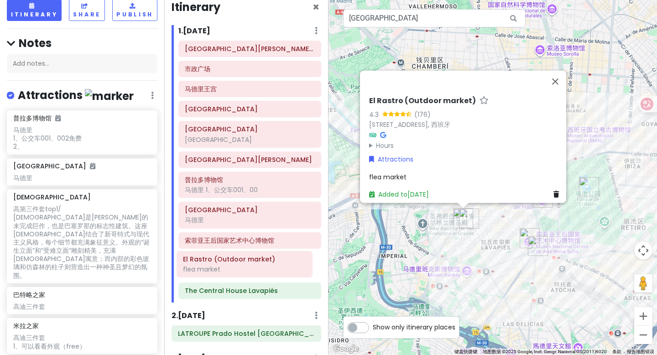
drag, startPoint x: 261, startPoint y: 251, endPoint x: 259, endPoint y: 270, distance: 18.8
click at [259, 270] on div "[GEOGRAPHIC_DATA][PERSON_NAME]旅游中心 市政广场 [GEOGRAPHIC_DATA] [GEOGRAPHIC_DATA][PER…" at bounding box center [250, 172] width 157 height 262
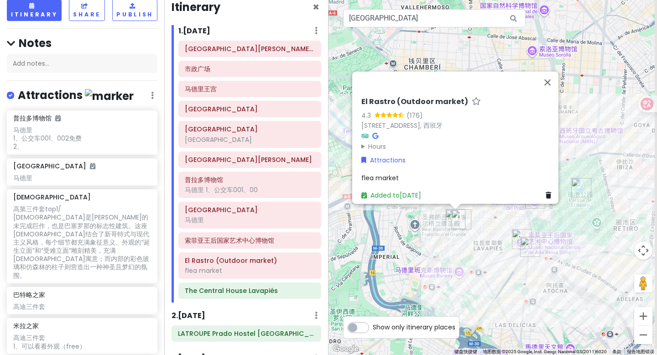
drag, startPoint x: 464, startPoint y: 219, endPoint x: 456, endPoint y: 220, distance: 7.8
click at [456, 220] on img "The Central House Lavapiés" at bounding box center [461, 220] width 20 height 20
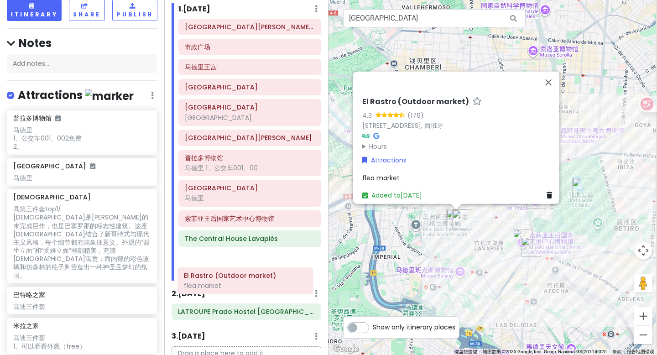
drag, startPoint x: 245, startPoint y: 266, endPoint x: 243, endPoint y: 281, distance: 15.1
click at [243, 281] on div "Itinerary × 1 . [DATE] Add Day Notes Delete Day [GEOGRAPHIC_DATA][PERSON_NAME]旅…" at bounding box center [246, 177] width 164 height 355
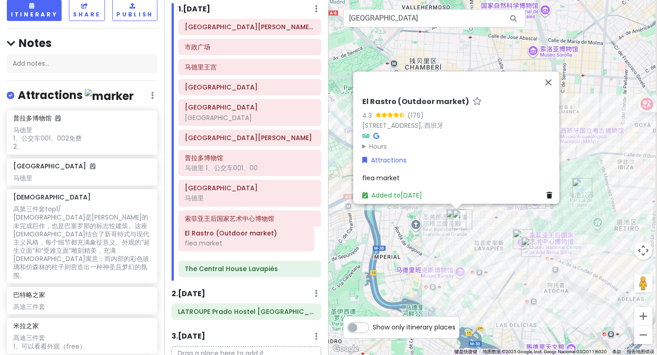
scroll to position [38, 0]
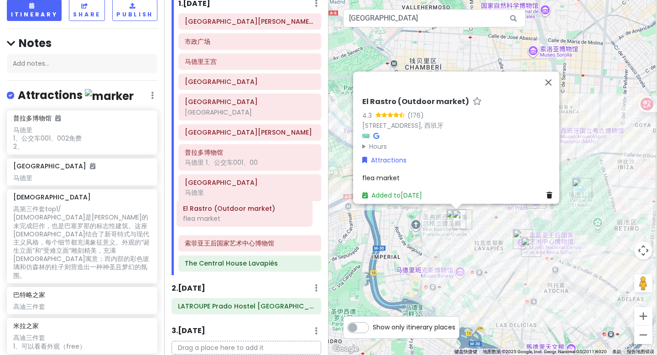
drag, startPoint x: 224, startPoint y: 245, endPoint x: 222, endPoint y: 218, distance: 27.0
click at [222, 218] on div "[GEOGRAPHIC_DATA][PERSON_NAME]旅游中心 市政广场 [GEOGRAPHIC_DATA] [GEOGRAPHIC_DATA][PER…" at bounding box center [250, 144] width 157 height 262
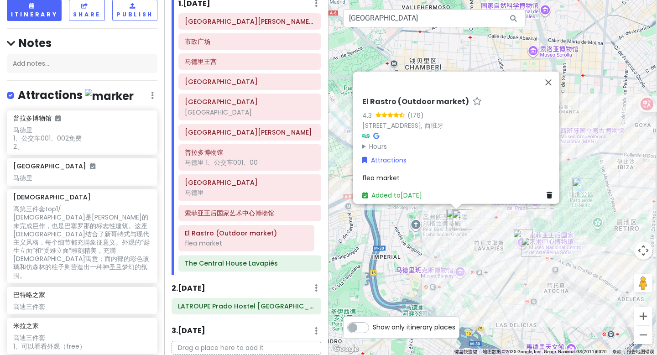
drag, startPoint x: 222, startPoint y: 218, endPoint x: 222, endPoint y: 238, distance: 20.1
click at [222, 238] on div "[GEOGRAPHIC_DATA][PERSON_NAME]旅游中心 市政广场 [GEOGRAPHIC_DATA] [GEOGRAPHIC_DATA][PER…" at bounding box center [250, 144] width 157 height 262
click at [516, 238] on img "索菲亚王后国家艺术中心博物馆" at bounding box center [523, 239] width 20 height 20
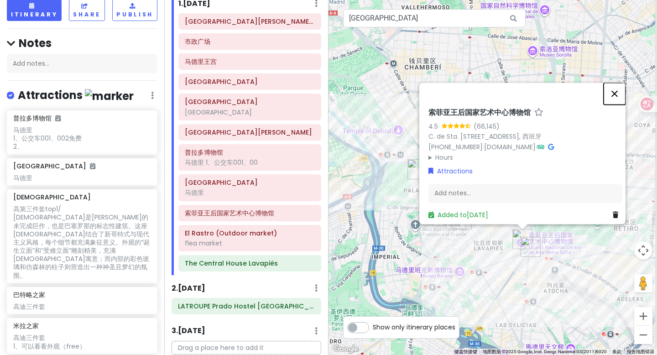
click at [619, 87] on button "关闭" at bounding box center [615, 94] width 22 height 22
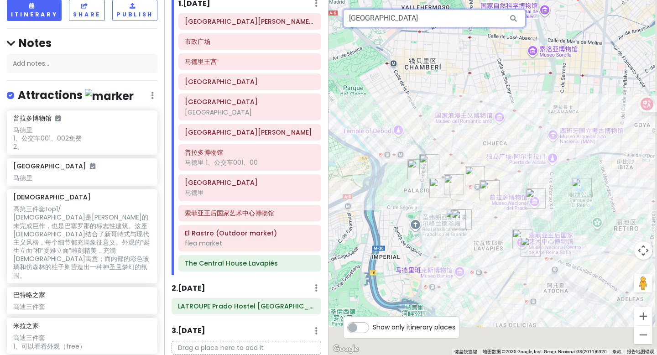
click at [406, 17] on input "[GEOGRAPHIC_DATA]" at bounding box center [434, 18] width 183 height 18
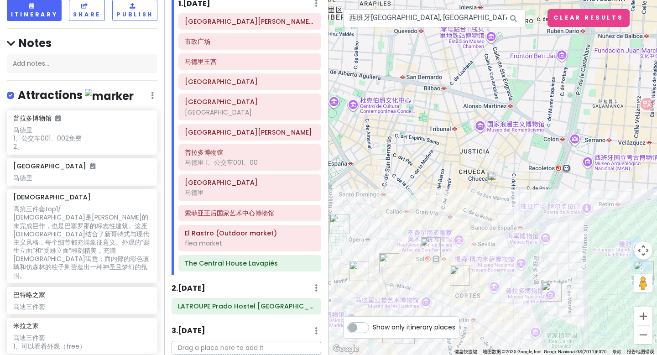
click at [493, 178] on img at bounding box center [493, 177] width 11 height 11
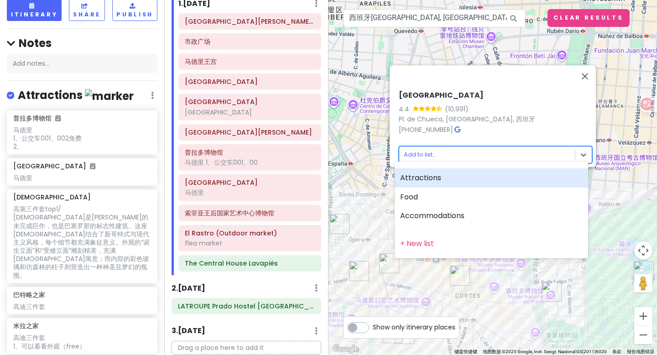
click at [417, 149] on body "西班牙法国trip Private Change Dates Make a Copy Delete Trip Go Pro ⚡️ Give Feedback …" at bounding box center [328, 177] width 657 height 355
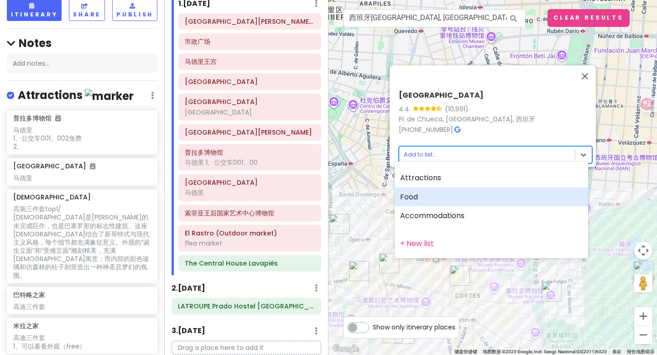
click at [432, 197] on div "Food" at bounding box center [492, 197] width 194 height 19
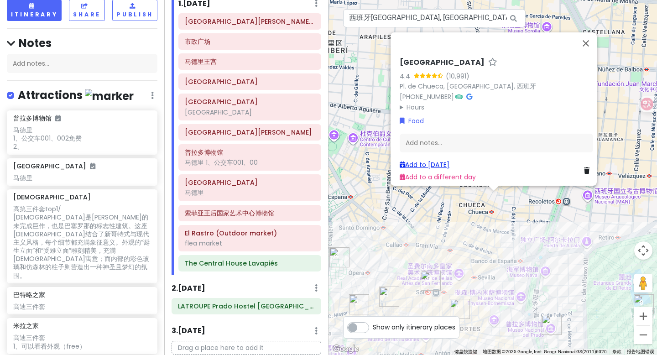
click at [431, 160] on link "Add to [DATE]" at bounding box center [425, 164] width 50 height 9
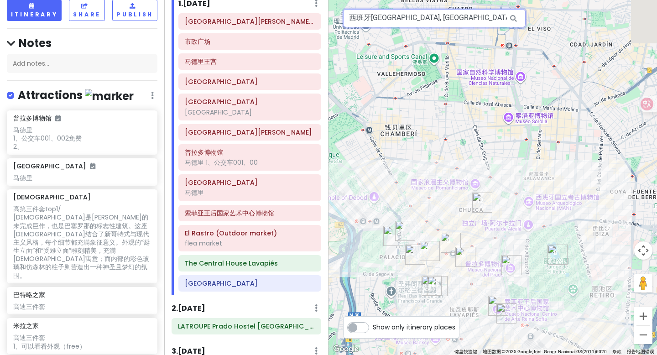
click at [483, 24] on input "西班牙[GEOGRAPHIC_DATA], [GEOGRAPHIC_DATA]" at bounding box center [434, 18] width 183 height 18
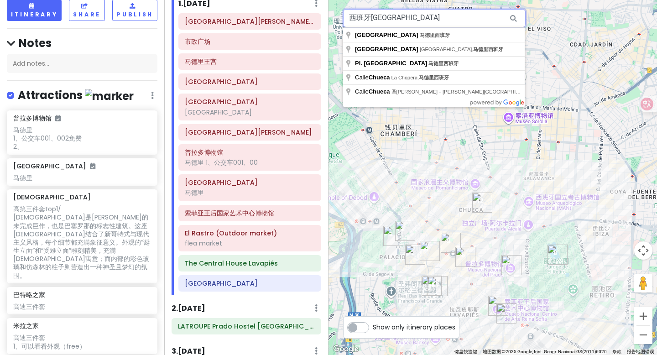
drag, startPoint x: 454, startPoint y: 22, endPoint x: 342, endPoint y: 17, distance: 112.4
click at [342, 17] on div "9 5 10 8 7 11 1 2 3 4 6 12 西班牙[GEOGRAPHIC_DATA] de Chueca 键盘快捷键 地图数据 地图数据 ©2025…" at bounding box center [493, 177] width 329 height 355
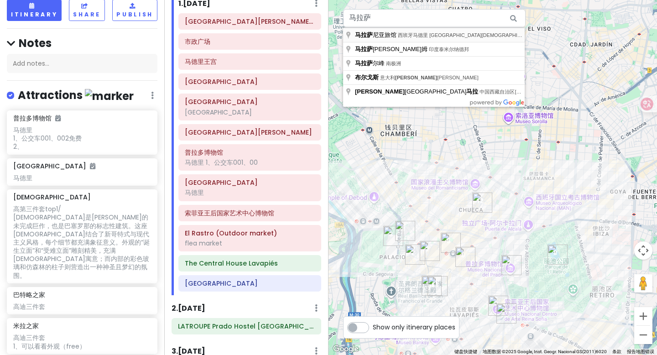
type input "西班牙马德里 [GEOGRAPHIC_DATA][DEMOGRAPHIC_DATA], [GEOGRAPHIC_DATA]旅馆"
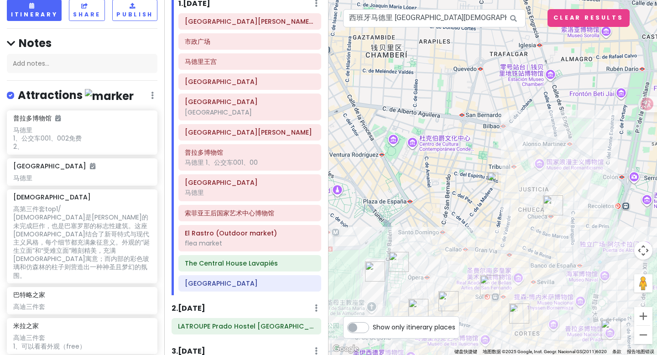
click at [494, 178] on img at bounding box center [493, 177] width 11 height 11
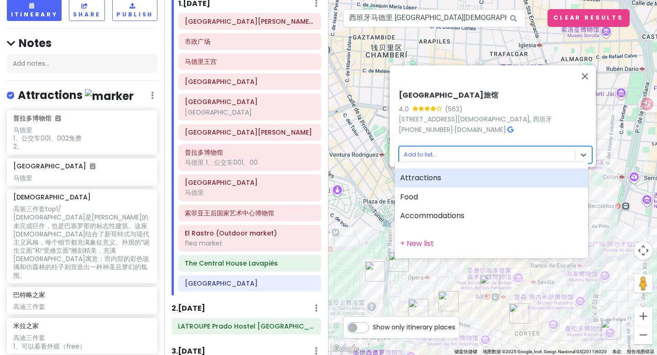
click at [430, 144] on body "西班牙法国trip Private Change Dates Make a Copy Delete Trip Go Pro ⚡️ Give Feedback …" at bounding box center [328, 177] width 657 height 355
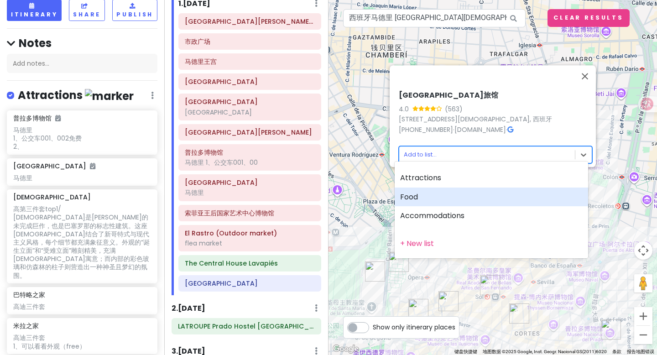
click at [426, 195] on div "Food" at bounding box center [492, 197] width 194 height 19
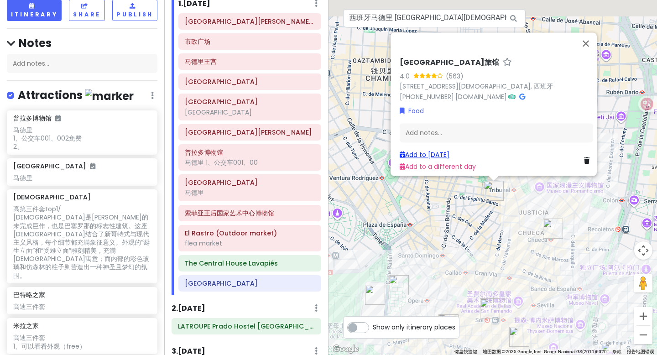
click at [430, 150] on link "Add to [DATE]" at bounding box center [425, 154] width 50 height 9
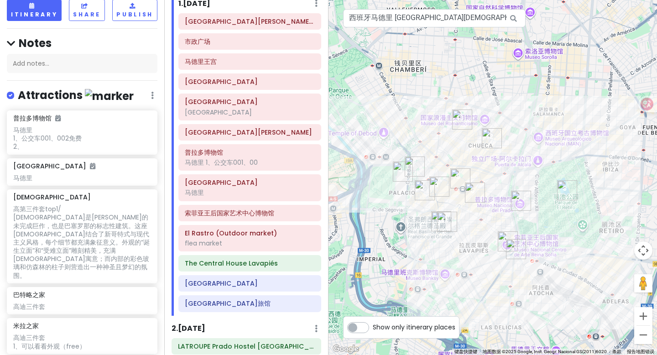
drag, startPoint x: 476, startPoint y: 230, endPoint x: 460, endPoint y: 154, distance: 77.5
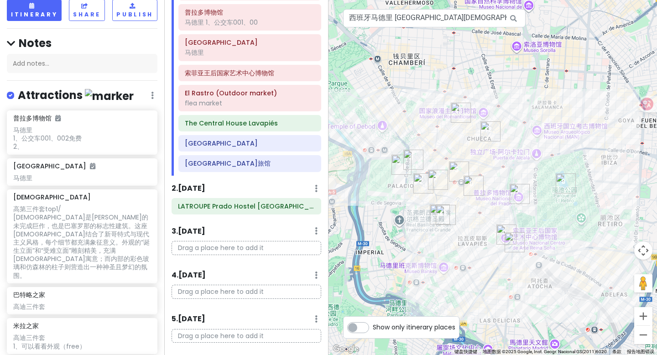
scroll to position [178, 0]
click at [238, 205] on h6 "LATROUPE Prado Hostel [GEOGRAPHIC_DATA]" at bounding box center [246, 206] width 137 height 8
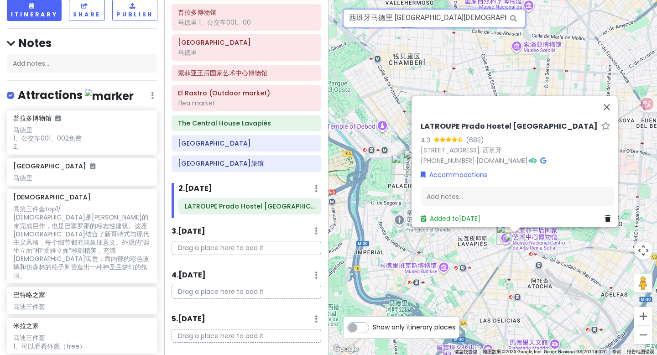
click at [433, 21] on input "西班牙马德里 [GEOGRAPHIC_DATA][DEMOGRAPHIC_DATA], [GEOGRAPHIC_DATA]旅馆" at bounding box center [434, 18] width 183 height 18
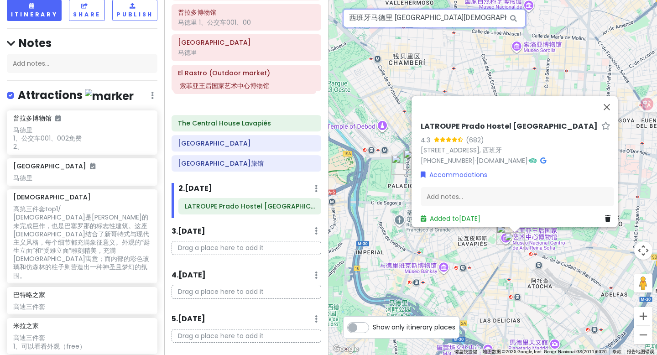
scroll to position [178, 0]
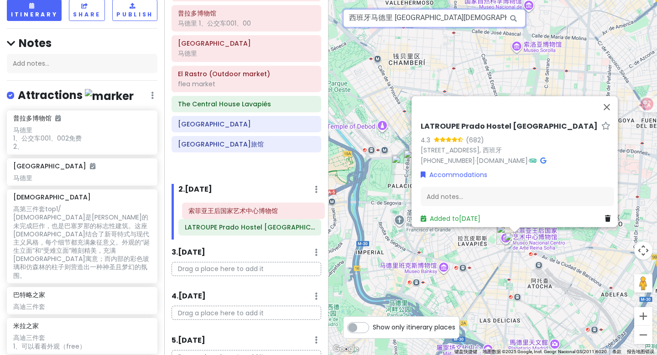
drag, startPoint x: 227, startPoint y: 79, endPoint x: 237, endPoint y: 216, distance: 136.9
click at [237, 216] on div "Itinerary × 1 . [DATE] Add Day Notes Delete Day [GEOGRAPHIC_DATA][PERSON_NAME]旅…" at bounding box center [246, 177] width 164 height 355
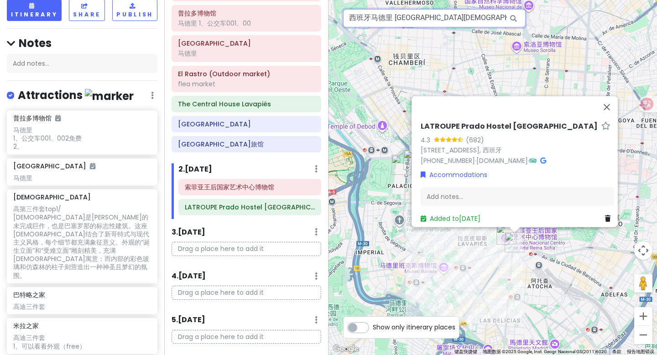
scroll to position [0, 16]
drag, startPoint x: 350, startPoint y: 22, endPoint x: 529, endPoint y: 36, distance: 179.0
click at [529, 36] on div "1 2 LATROUPE Prado Hostel [GEOGRAPHIC_DATA] 4.3 (682) [STREET_ADDRESS], 西班牙 [PH…" at bounding box center [493, 177] width 329 height 355
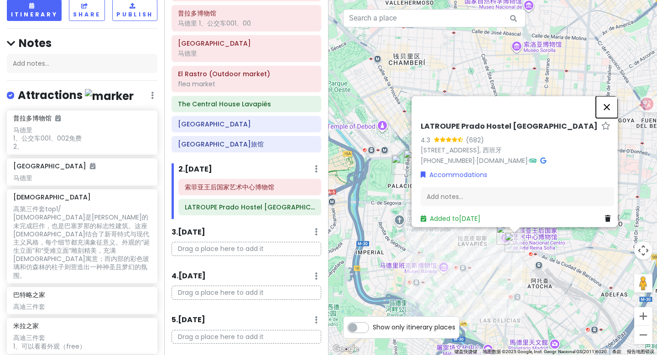
click at [605, 100] on button "关闭" at bounding box center [607, 107] width 22 height 22
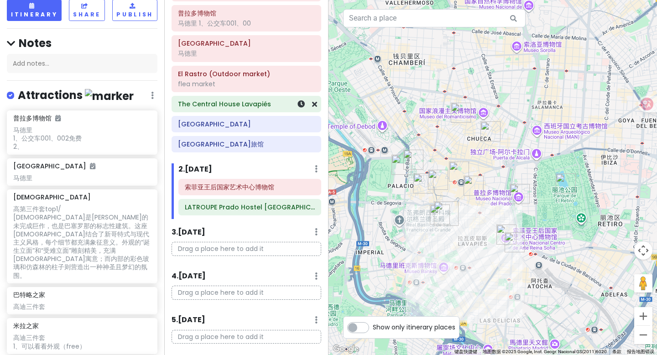
click at [251, 105] on h6 "The Central House Lavapiés" at bounding box center [246, 104] width 137 height 8
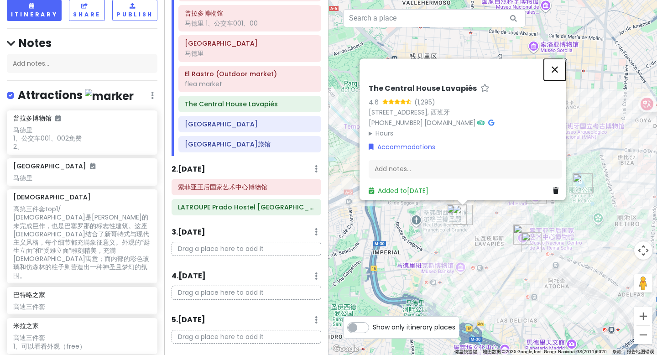
click at [562, 69] on button "关闭" at bounding box center [555, 69] width 22 height 22
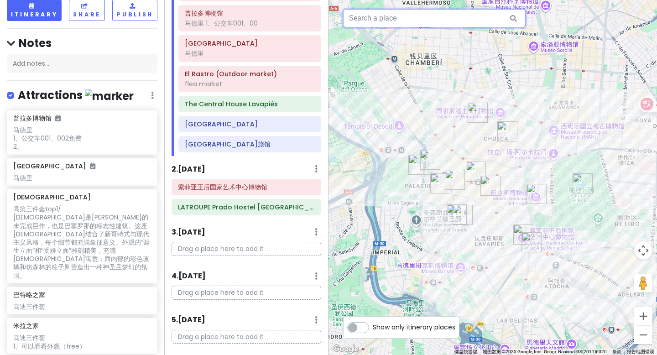
click at [402, 16] on input "text" at bounding box center [434, 18] width 183 height 18
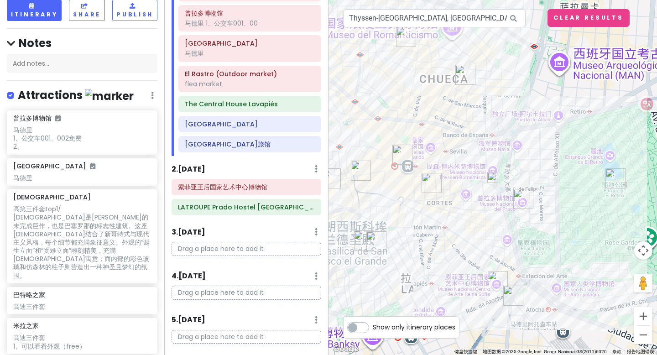
click at [494, 175] on img at bounding box center [493, 177] width 11 height 11
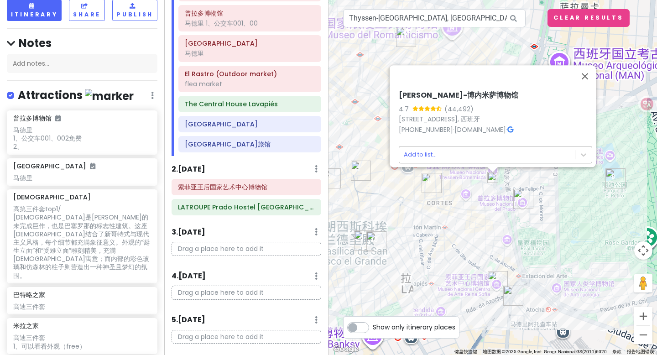
click at [455, 155] on body "西班牙法国trip Private Change Dates Make a Copy Delete Trip Go Pro ⚡️ Give Feedback …" at bounding box center [328, 177] width 657 height 355
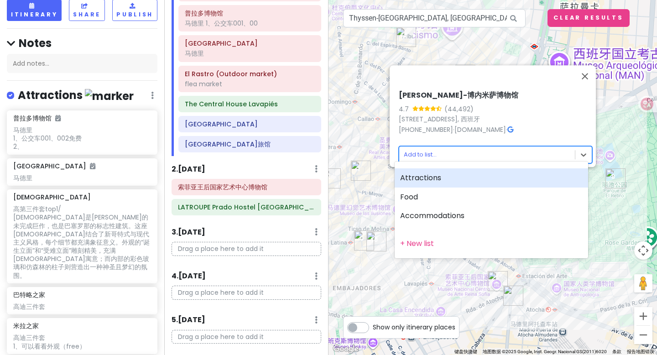
click at [421, 182] on div "Attractions" at bounding box center [492, 177] width 194 height 19
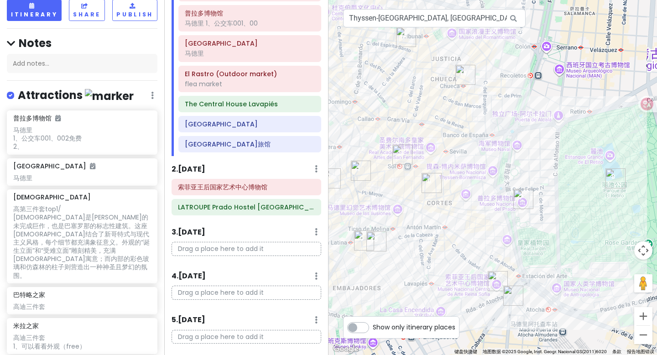
click at [494, 175] on div at bounding box center [493, 177] width 329 height 355
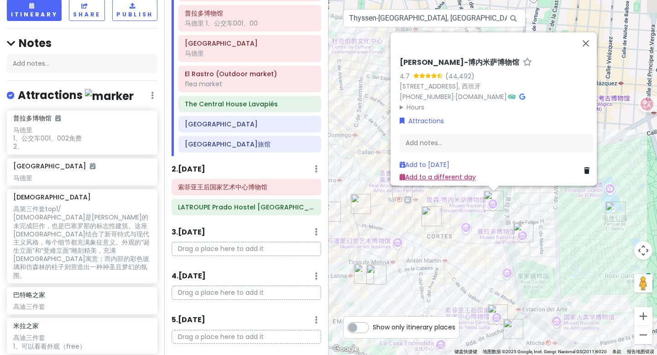
click at [446, 173] on link "Add to a different day" at bounding box center [438, 177] width 76 height 9
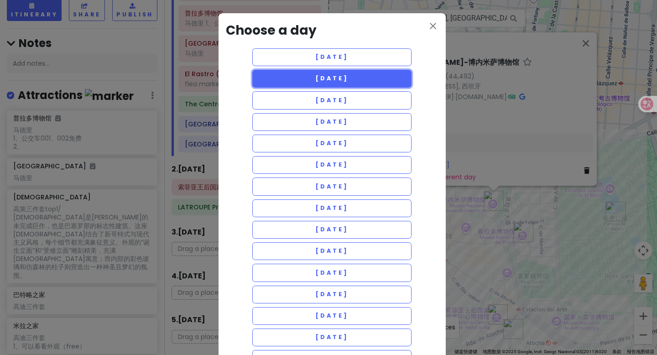
click at [367, 79] on button "[DATE]" at bounding box center [332, 79] width 160 height 18
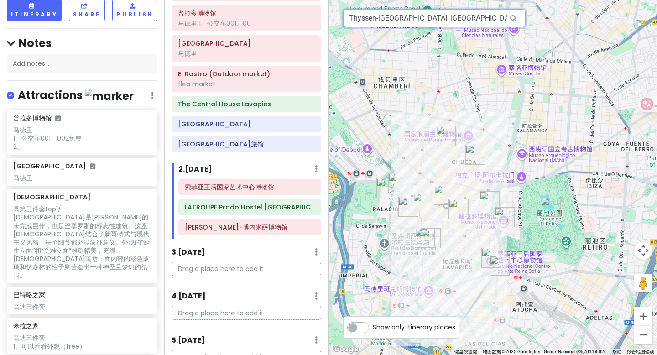
scroll to position [0, 24]
drag, startPoint x: 352, startPoint y: 20, endPoint x: 565, endPoint y: 30, distance: 213.4
click at [565, 30] on div "1 2 3 Thyssen-[GEOGRAPHIC_DATA], [GEOGRAPHIC_DATA]西班牙 键盘快捷键 地图数据 地图数据 ©2025 Goo…" at bounding box center [493, 177] width 329 height 355
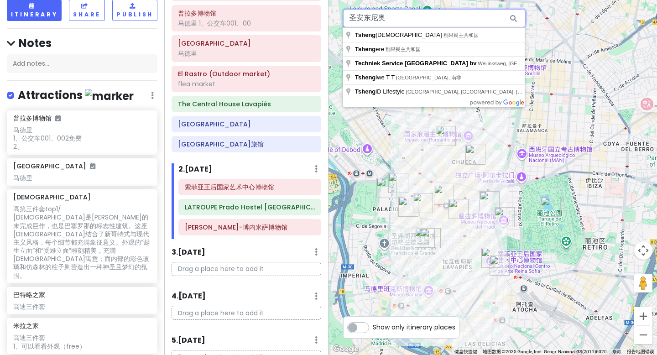
click at [421, 20] on input "圣安东尼奥" at bounding box center [434, 18] width 183 height 18
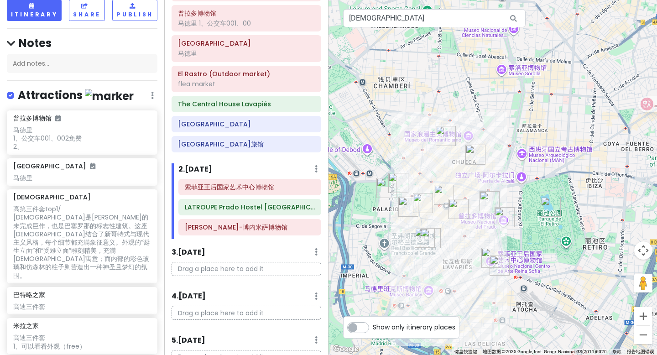
click at [515, 20] on icon at bounding box center [514, 18] width 21 height 19
click at [475, 17] on input "[DEMOGRAPHIC_DATA]" at bounding box center [434, 18] width 183 height 18
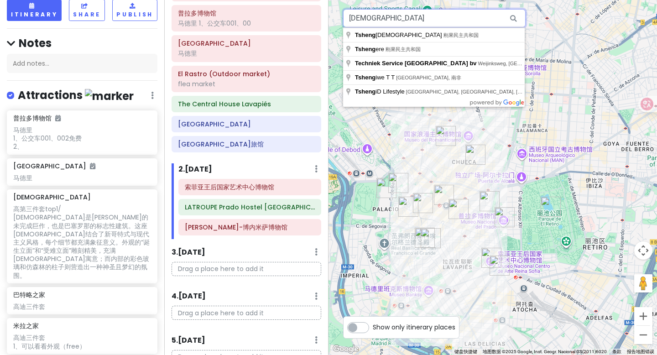
drag, startPoint x: 470, startPoint y: 22, endPoint x: 327, endPoint y: 19, distance: 142.9
click at [327, 19] on div "西班牙法国trip Private Change Dates Make a Copy Delete Trip Go Pro ⚡️ Give Feedback …" at bounding box center [328, 177] width 657 height 355
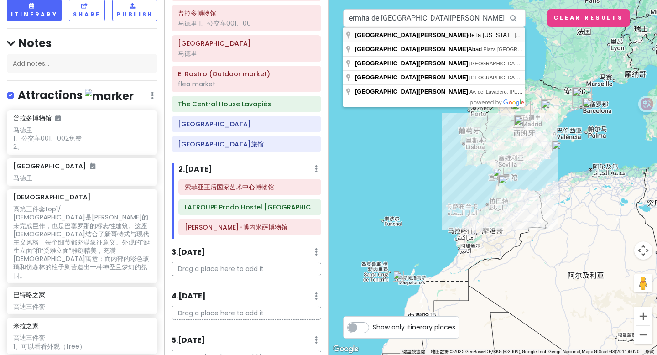
type input "Ermita de [GEOGRAPHIC_DATA][PERSON_NAME][US_STATE], Glorieta de [GEOGRAPHIC_DAT…"
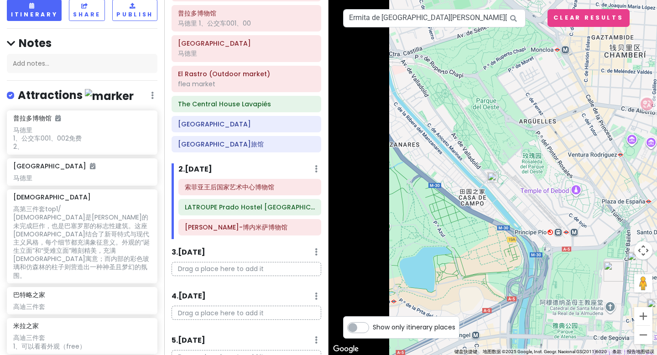
click at [494, 177] on img at bounding box center [493, 177] width 11 height 11
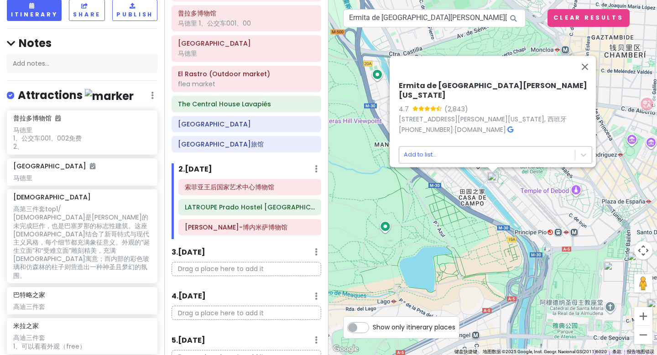
click at [422, 150] on body "西班牙法国trip Private Change Dates Make a Copy Delete Trip Go Pro ⚡️ Give Feedback …" at bounding box center [328, 177] width 657 height 355
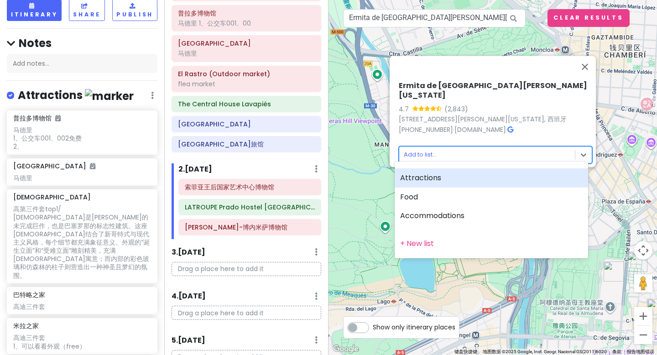
click at [433, 179] on div "Attractions" at bounding box center [492, 177] width 194 height 19
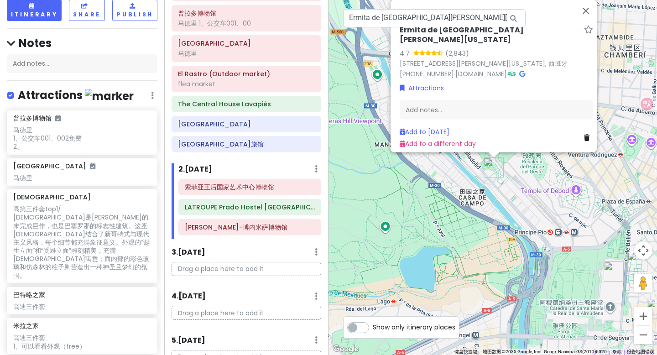
click at [491, 170] on img "Ermita de San Antonio de la Florida" at bounding box center [494, 167] width 20 height 20
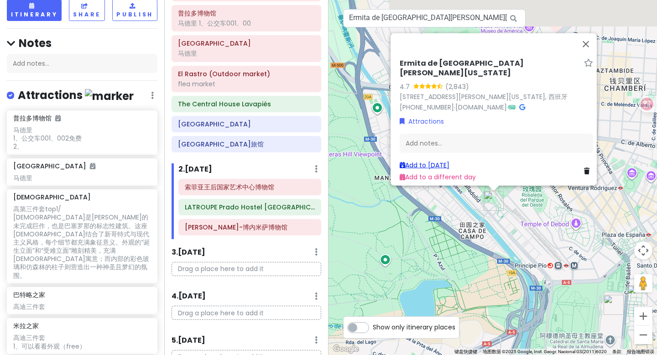
click at [437, 160] on link "Add to [DATE]" at bounding box center [425, 164] width 50 height 9
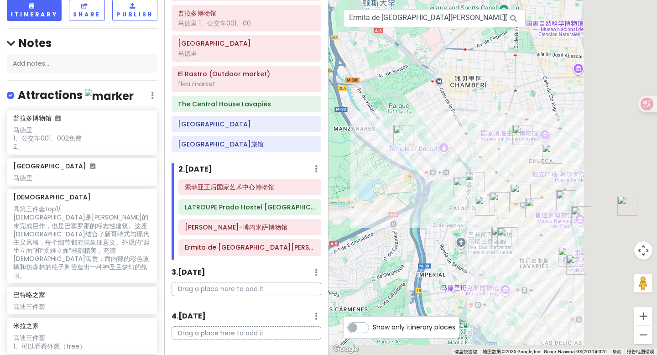
drag, startPoint x: 515, startPoint y: 196, endPoint x: 415, endPoint y: 140, distance: 114.3
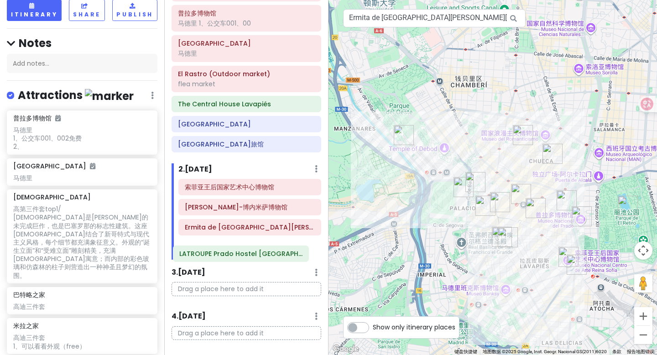
drag, startPoint x: 268, startPoint y: 207, endPoint x: 262, endPoint y: 253, distance: 46.9
click at [262, 253] on div "[PERSON_NAME][GEOGRAPHIC_DATA]-[GEOGRAPHIC_DATA][PERSON_NAME][US_STATE]" at bounding box center [250, 219] width 157 height 81
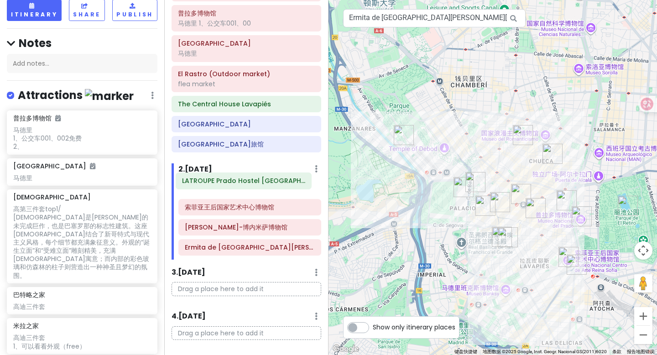
drag, startPoint x: 260, startPoint y: 252, endPoint x: 257, endPoint y: 186, distance: 66.7
click at [257, 186] on div "[PERSON_NAME][GEOGRAPHIC_DATA]-[GEOGRAPHIC_DATA][PERSON_NAME][US_STATE] [GEOGRA…" at bounding box center [250, 219] width 157 height 81
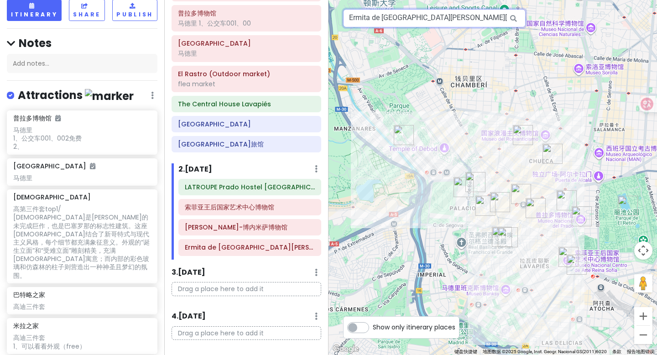
click at [432, 23] on input "Ermita de [GEOGRAPHIC_DATA][PERSON_NAME][US_STATE], Glorieta de [GEOGRAPHIC_DAT…" at bounding box center [434, 18] width 183 height 18
click at [513, 18] on icon at bounding box center [514, 18] width 21 height 19
click at [499, 18] on input "Ermita de [GEOGRAPHIC_DATA][PERSON_NAME][US_STATE], Glorieta de [GEOGRAPHIC_DAT…" at bounding box center [434, 18] width 183 height 18
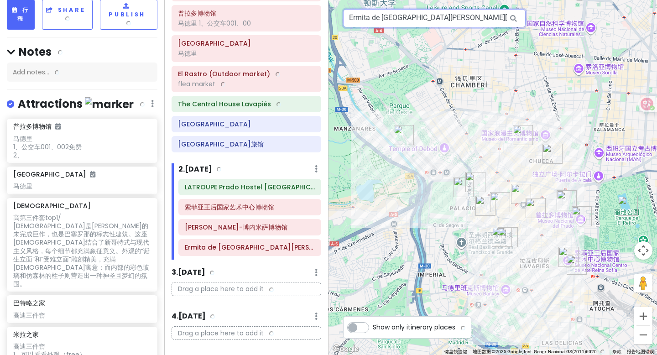
scroll to position [58, 0]
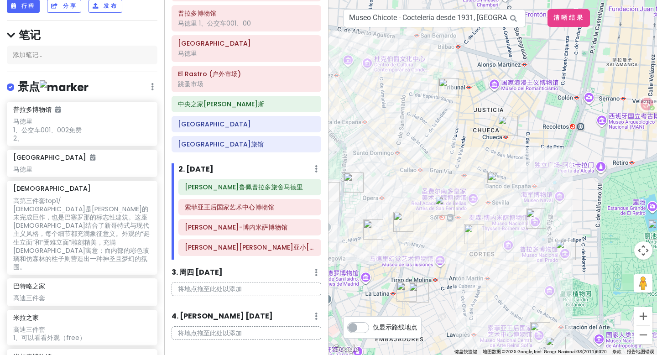
click at [498, 179] on img at bounding box center [493, 177] width 11 height 11
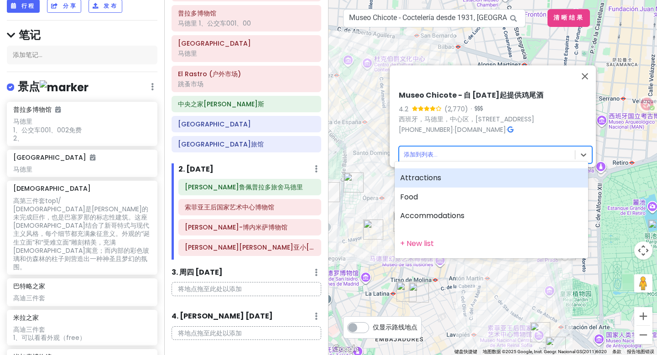
click at [427, 149] on body "西班牙法国trip 私密 Change Dates Make a Copy Delete Trip Go Pro ⚡️ Give Feedback 💡 Sup…" at bounding box center [328, 177] width 657 height 355
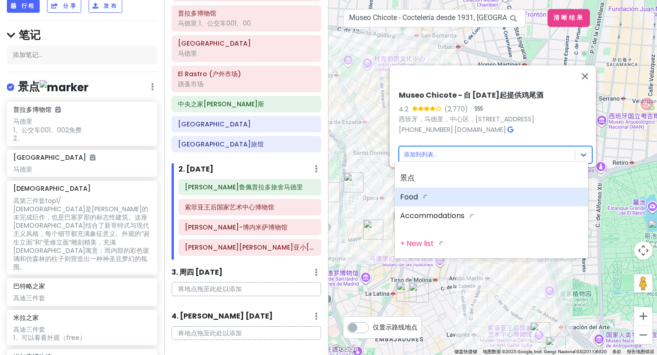
click at [418, 196] on div "Food" at bounding box center [492, 197] width 194 height 19
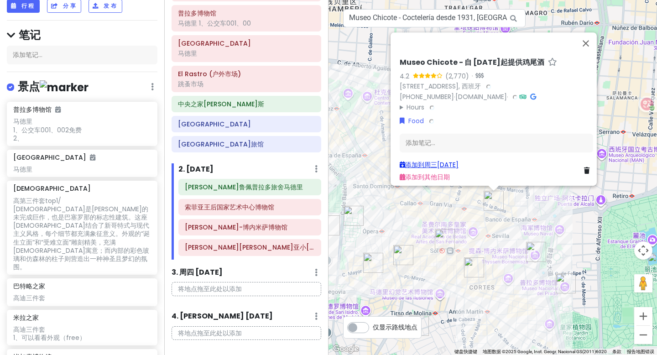
click at [434, 160] on font "添加到周三[DATE]" at bounding box center [431, 164] width 53 height 9
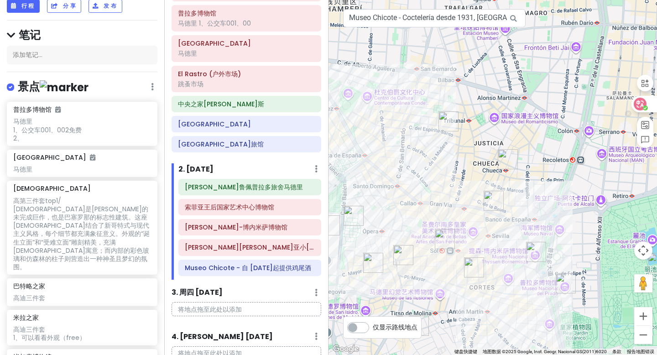
click at [649, 105] on div at bounding box center [644, 104] width 25 height 16
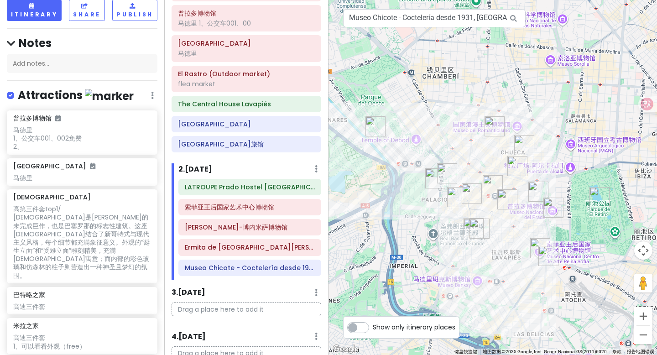
drag, startPoint x: 532, startPoint y: 173, endPoint x: 535, endPoint y: 155, distance: 18.5
click at [502, 16] on input "Museo Chicote - Coctelería desde 1931, [GEOGRAPHIC_DATA], 马德里西班牙" at bounding box center [434, 18] width 183 height 18
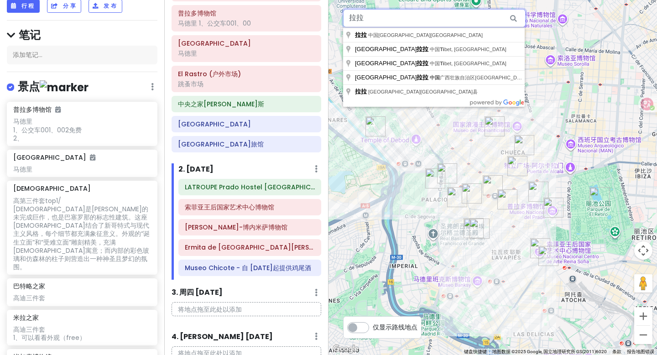
type input "[PERSON_NAME]"
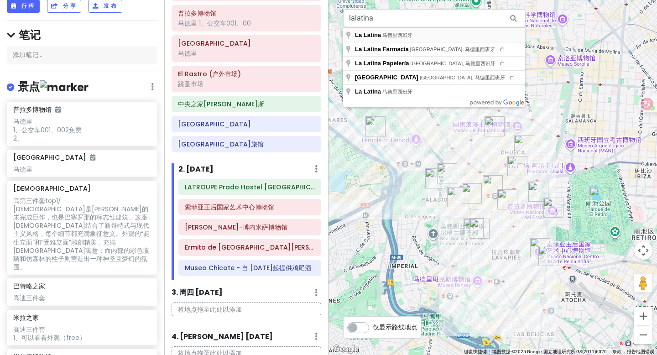
type input "La Latina, 马德里西班牙"
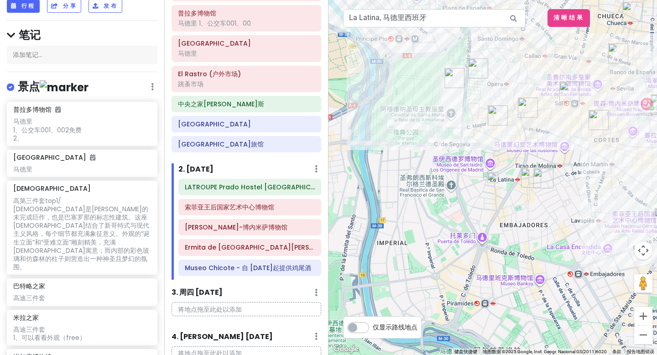
click at [493, 182] on img at bounding box center [493, 177] width 11 height 11
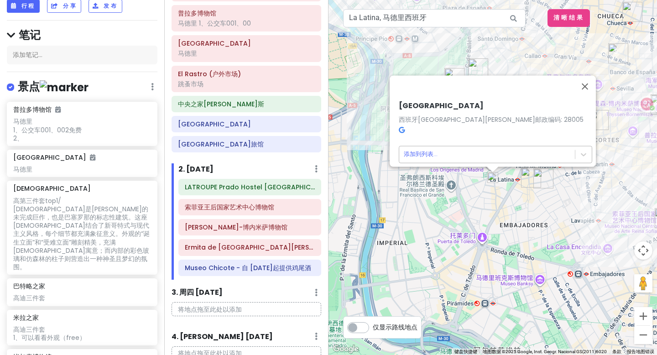
click at [423, 152] on body "西班牙法国trip 私密 Change Dates Make a Copy Delete Trip Go Pro ⚡️ Give Feedback 💡 Sup…" at bounding box center [328, 177] width 657 height 355
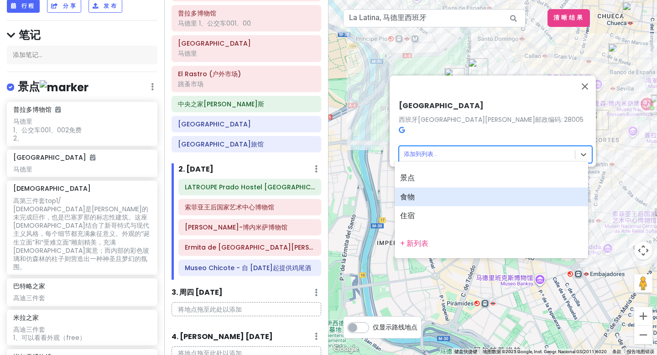
drag, startPoint x: 409, startPoint y: 199, endPoint x: 416, endPoint y: 194, distance: 9.2
click at [409, 199] on font "食物" at bounding box center [407, 197] width 15 height 10
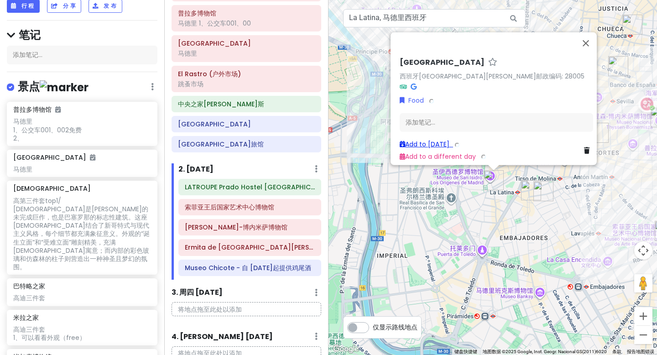
click at [441, 140] on link "Add to [DATE]" at bounding box center [431, 144] width 62 height 9
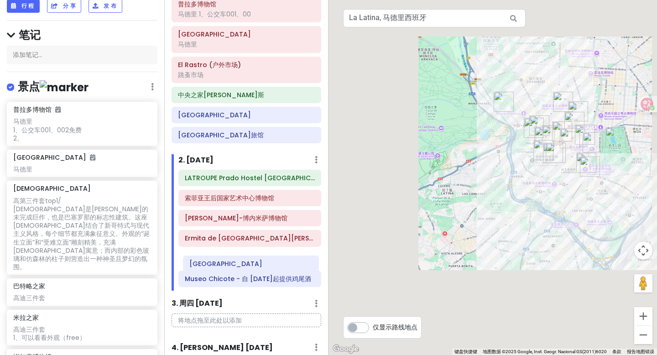
scroll to position [189, 0]
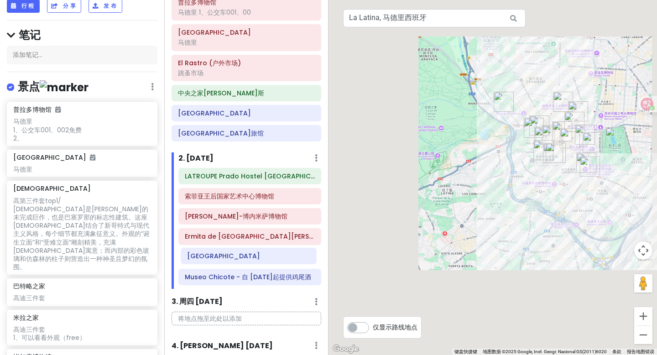
drag, startPoint x: 227, startPoint y: 289, endPoint x: 230, endPoint y: 257, distance: 32.0
click at [230, 257] on div "[GEOGRAPHIC_DATA] [GEOGRAPHIC_DATA][PERSON_NAME]-[GEOGRAPHIC_DATA][PERSON_NAME]…" at bounding box center [250, 228] width 157 height 121
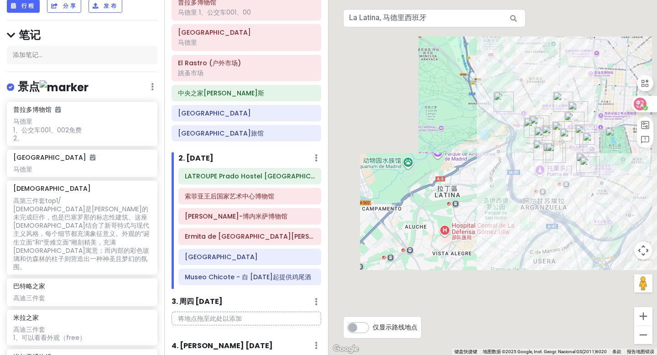
click at [650, 107] on div at bounding box center [644, 104] width 25 height 16
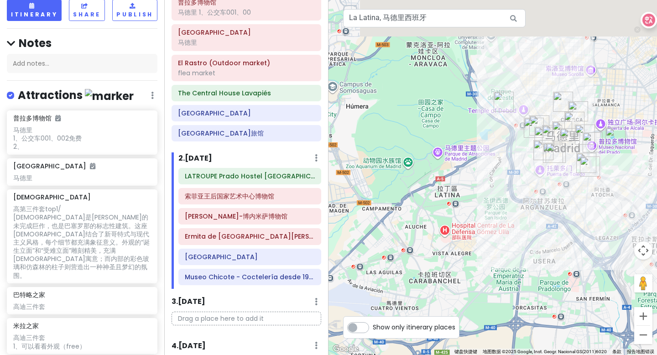
click at [654, 20] on div at bounding box center [646, 20] width 23 height 16
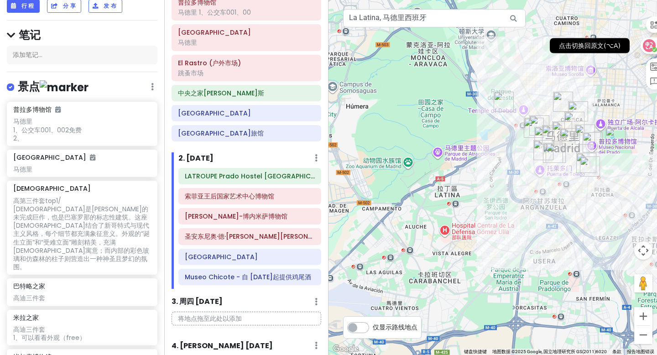
click at [649, 44] on icon at bounding box center [650, 45] width 8 height 7
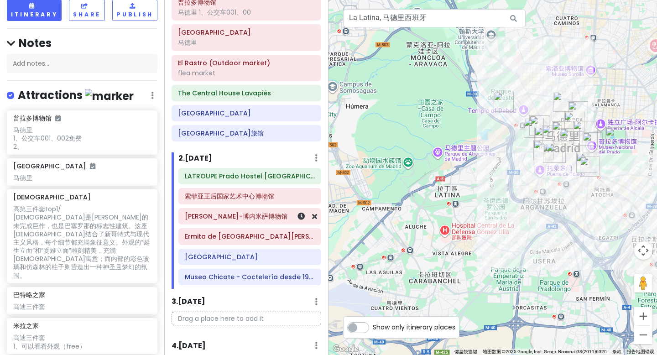
click at [227, 217] on h6 "[PERSON_NAME]-博内米萨博物馆" at bounding box center [250, 216] width 130 height 8
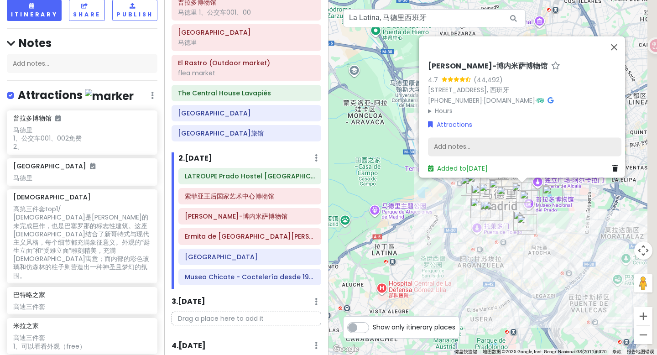
click at [459, 137] on div "Add notes..." at bounding box center [525, 146] width 194 height 19
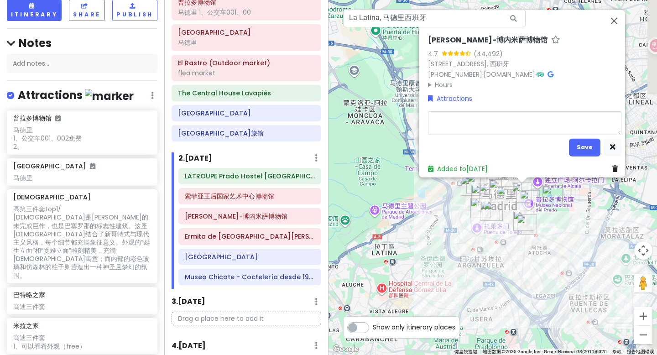
type textarea "x"
type textarea "g"
type textarea "x"
type textarea "go"
type textarea "x"
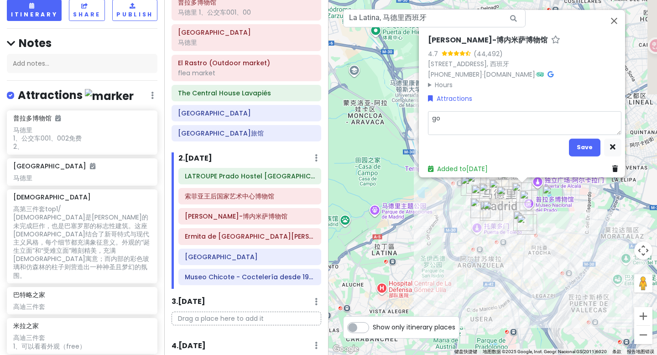
type textarea "go y"
type textarea "x"
type textarea "go ya"
type textarea "x"
type textarea "goya"
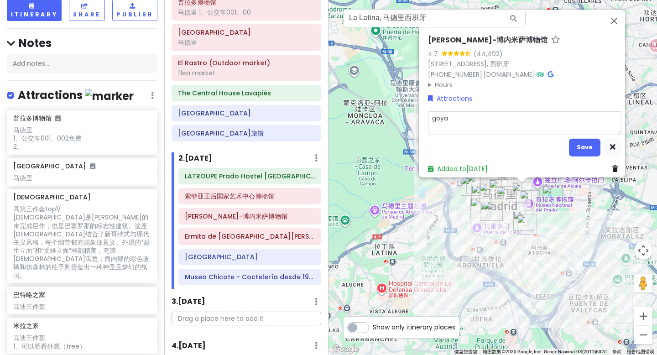
type textarea "x"
type textarea "goya"
type textarea "x"
type textarea "goya b"
type textarea "x"
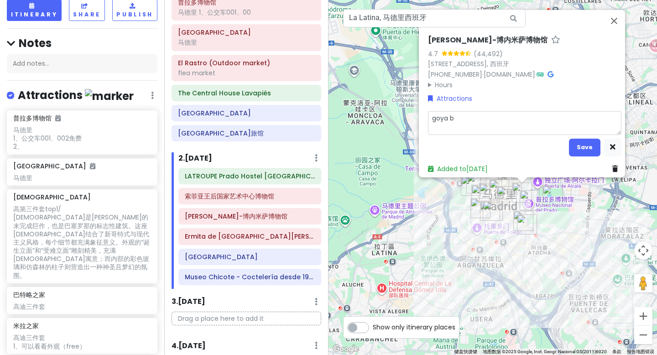
type textarea "goya bi"
type textarea "x"
type textarea "goya bi h"
type textarea "x"
type textarea "goya bi hu"
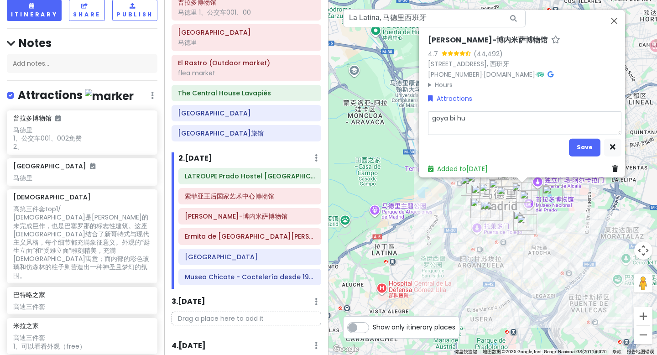
type textarea "x"
type textarea "goya bi hua"
type textarea "x"
type textarea "goya 壁画"
type textarea "x"
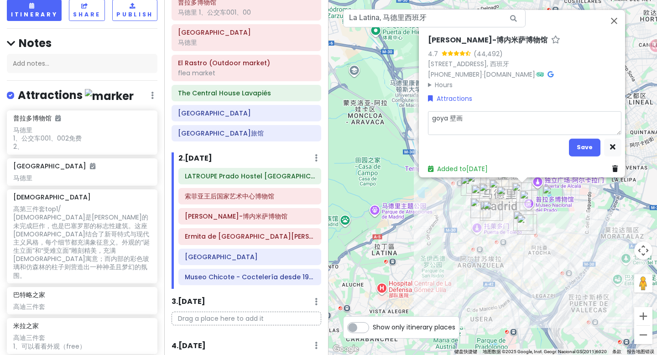
type textarea "1goya 壁画"
type textarea "x"
type textarea "1、goya 壁画"
type textarea "x"
type textarea "1、 goya 壁画"
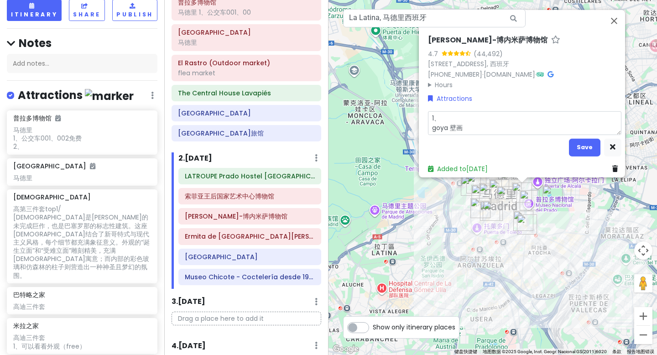
type textarea "x"
type textarea "1、goya 壁画"
type textarea "x"
type textarea "1、 goya 壁画"
type textarea "x"
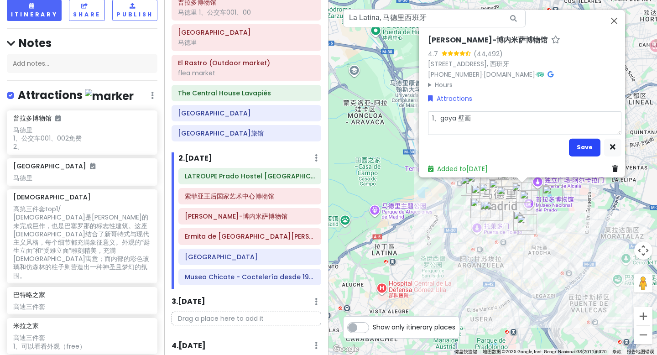
type textarea "1、goya 壁画"
click at [582, 144] on button "Save" at bounding box center [584, 147] width 31 height 18
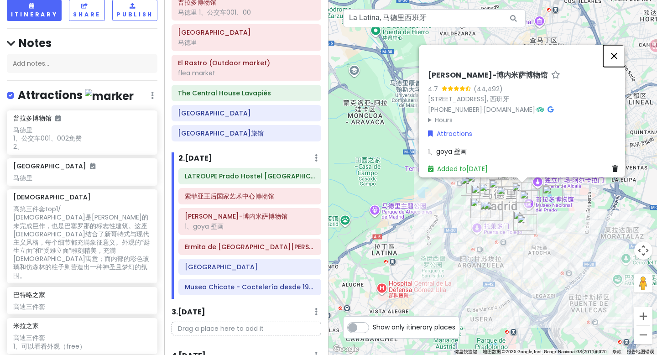
click at [622, 55] on button "关闭" at bounding box center [614, 56] width 22 height 22
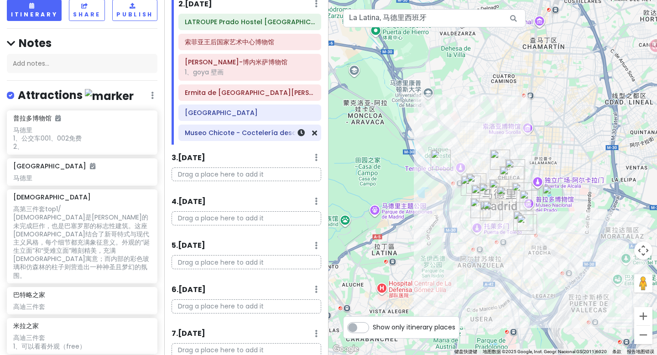
scroll to position [343, 0]
click at [212, 175] on p "Drag a place here to add it" at bounding box center [247, 174] width 150 height 14
drag, startPoint x: 425, startPoint y: 19, endPoint x: 313, endPoint y: 16, distance: 112.8
click at [313, 16] on div "西班牙法国trip Private Change Dates Make a Copy Delete Trip Go Pro ⚡️ Give Feedback …" at bounding box center [328, 177] width 657 height 355
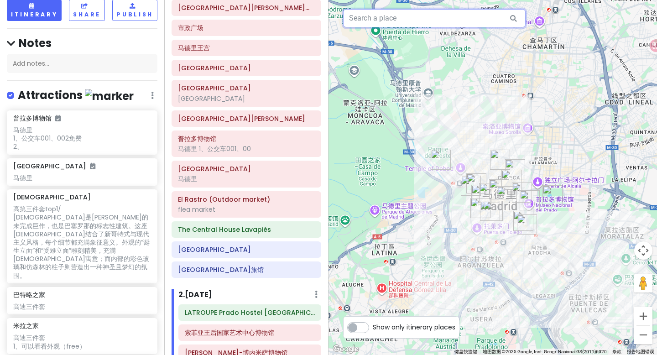
scroll to position [54, 0]
